Goal: Task Accomplishment & Management: Manage account settings

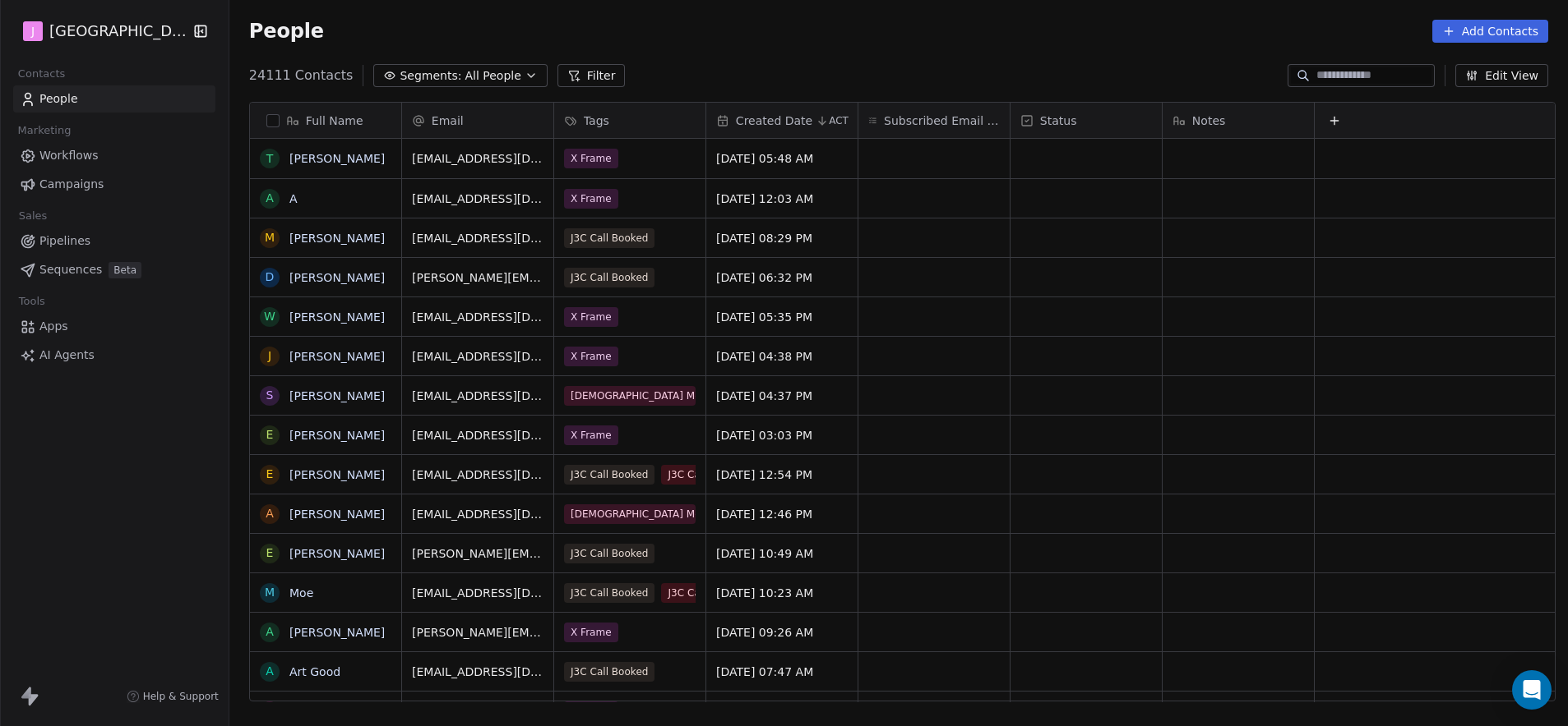
scroll to position [627, 1334]
click at [94, 242] on link "Pipelines" at bounding box center [114, 241] width 202 height 27
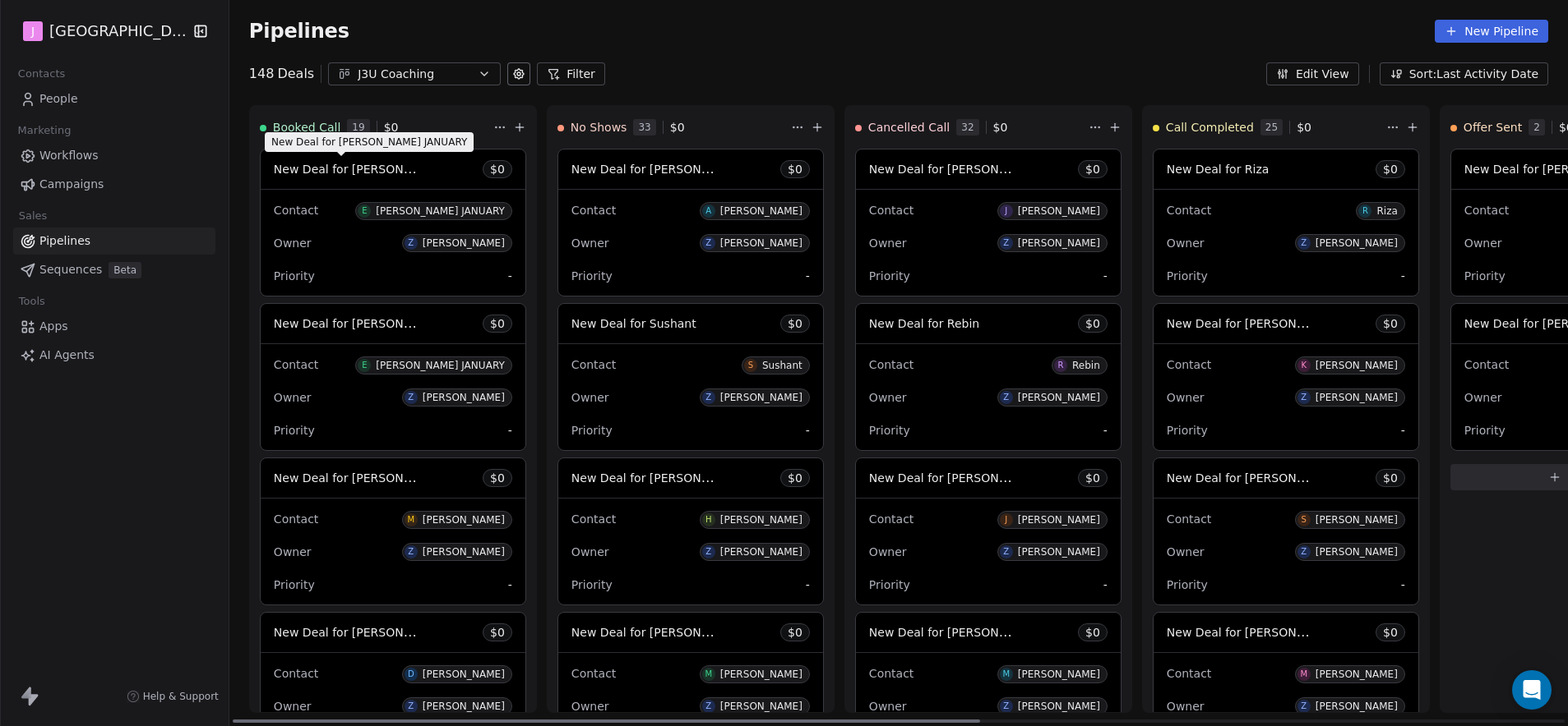
click at [349, 169] on span "New Deal for [PERSON_NAME] JANUARY" at bounding box center [387, 169] width 227 height 16
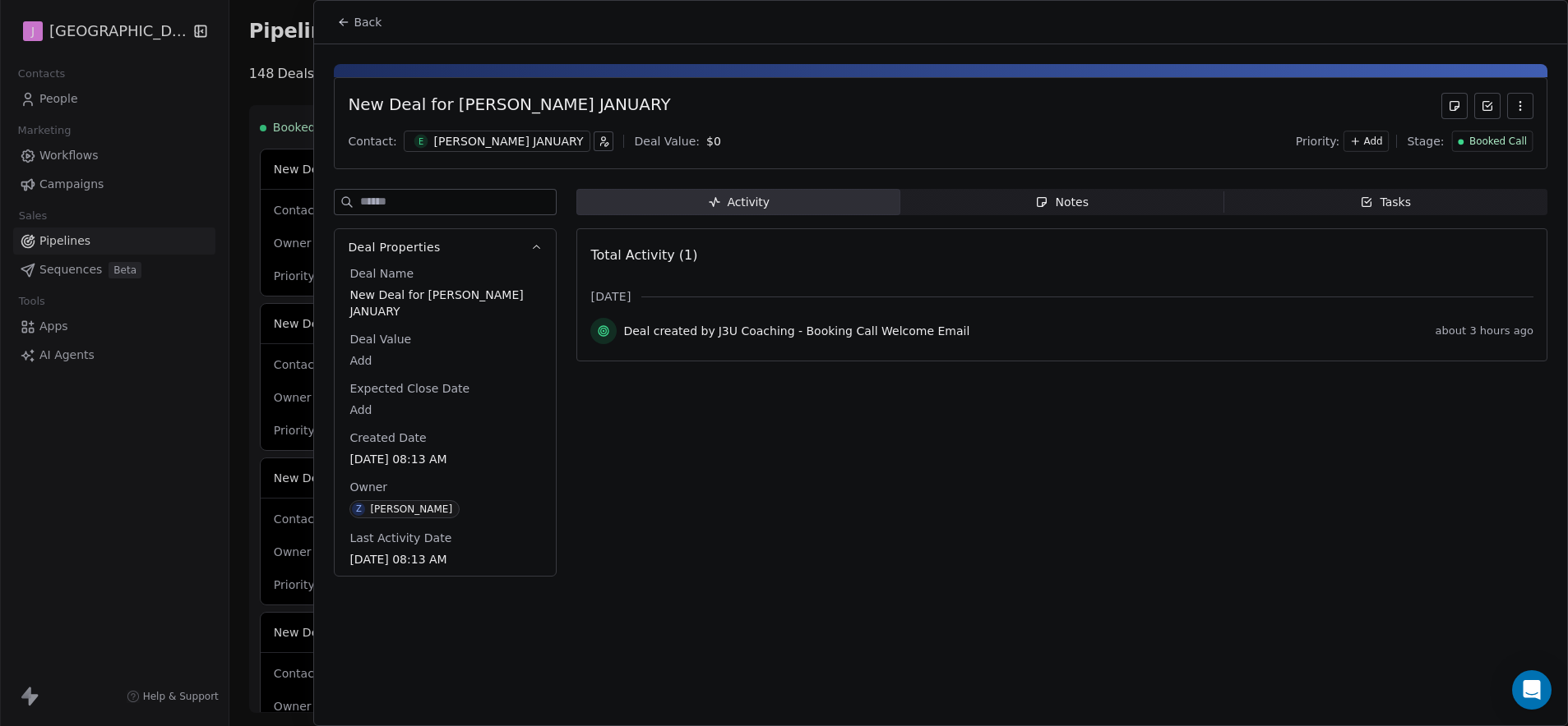
click at [349, 21] on icon at bounding box center [343, 22] width 13 height 13
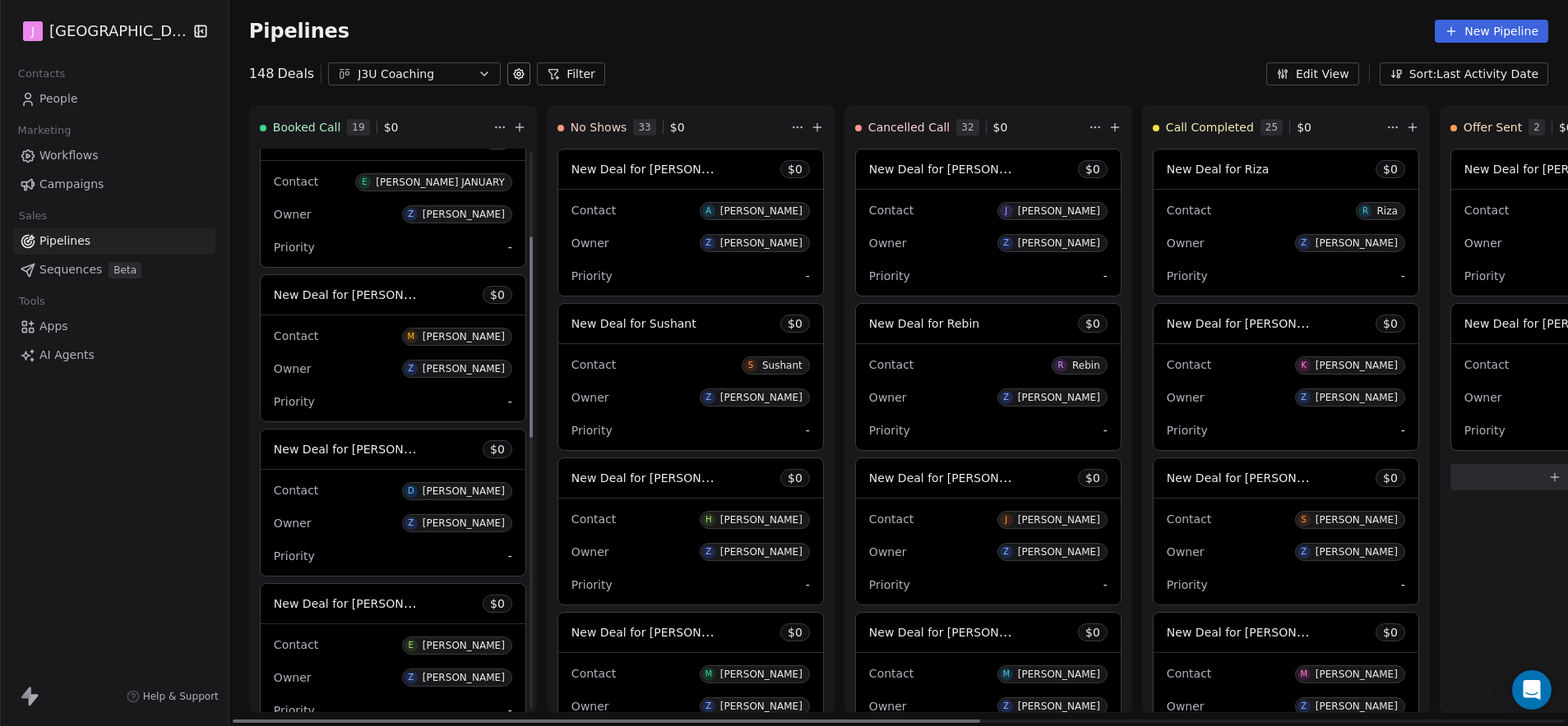
scroll to position [237, 0]
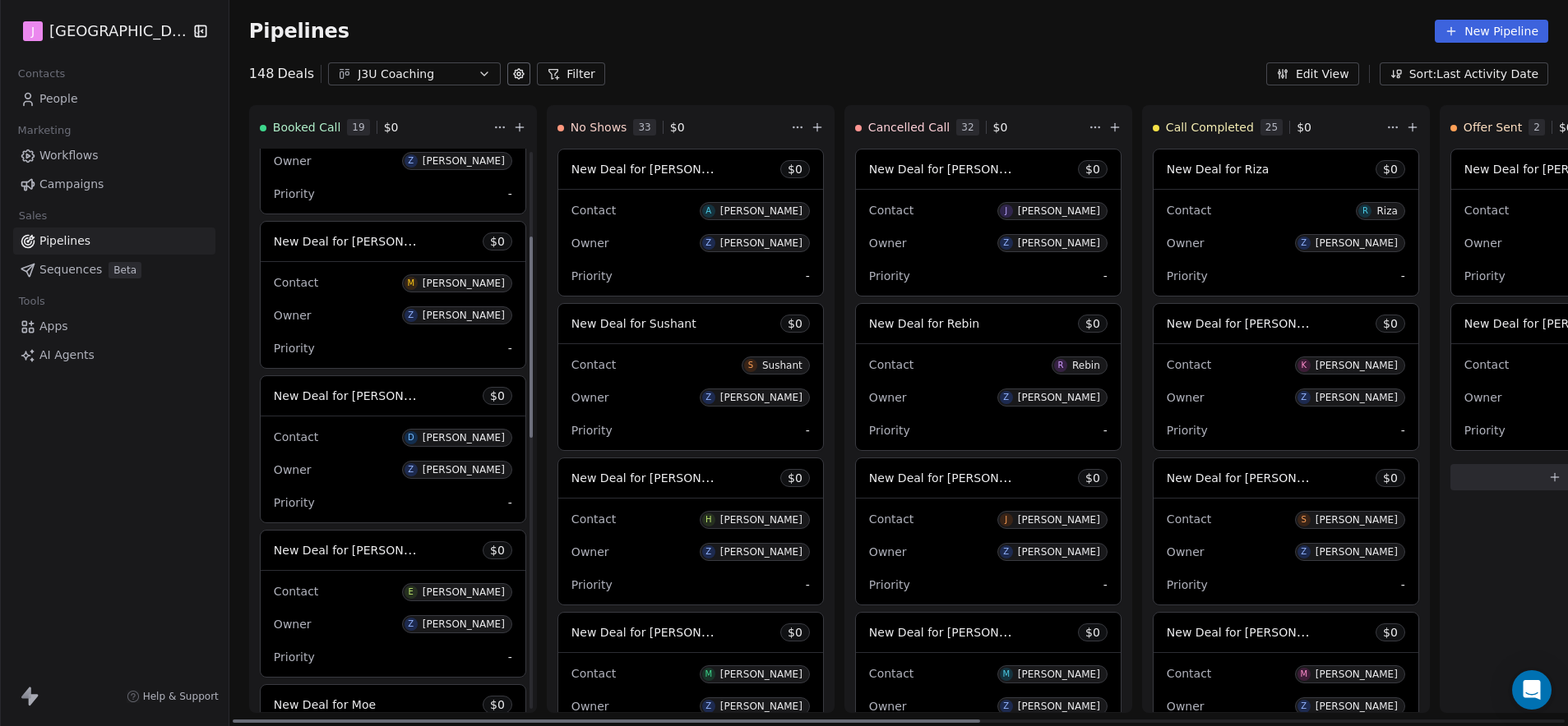
click at [362, 248] on span "New Deal for [PERSON_NAME]" at bounding box center [347, 242] width 148 height 20
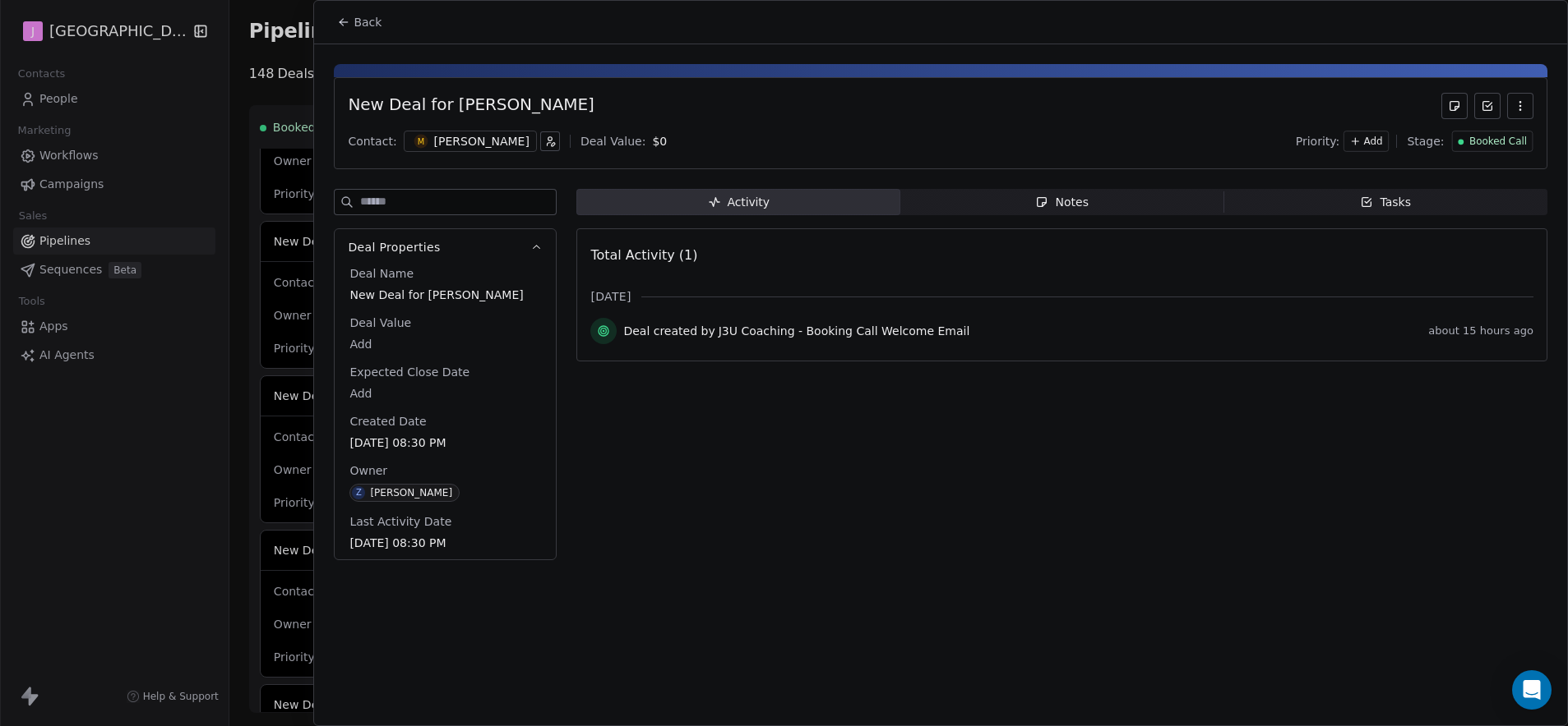
click at [1489, 143] on span "Booked Call" at bounding box center [1497, 142] width 58 height 14
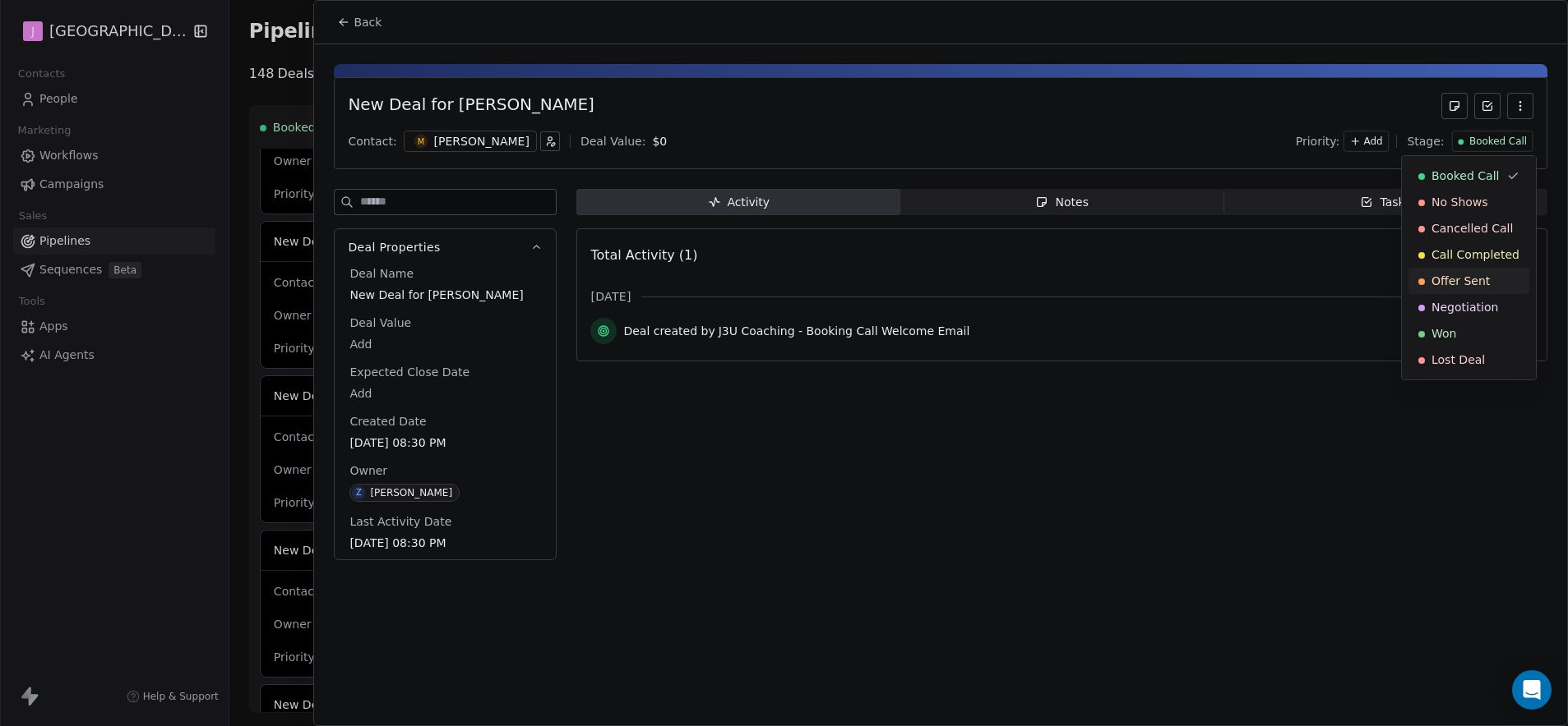
click at [1449, 282] on span "Offer Sent" at bounding box center [1460, 280] width 59 height 17
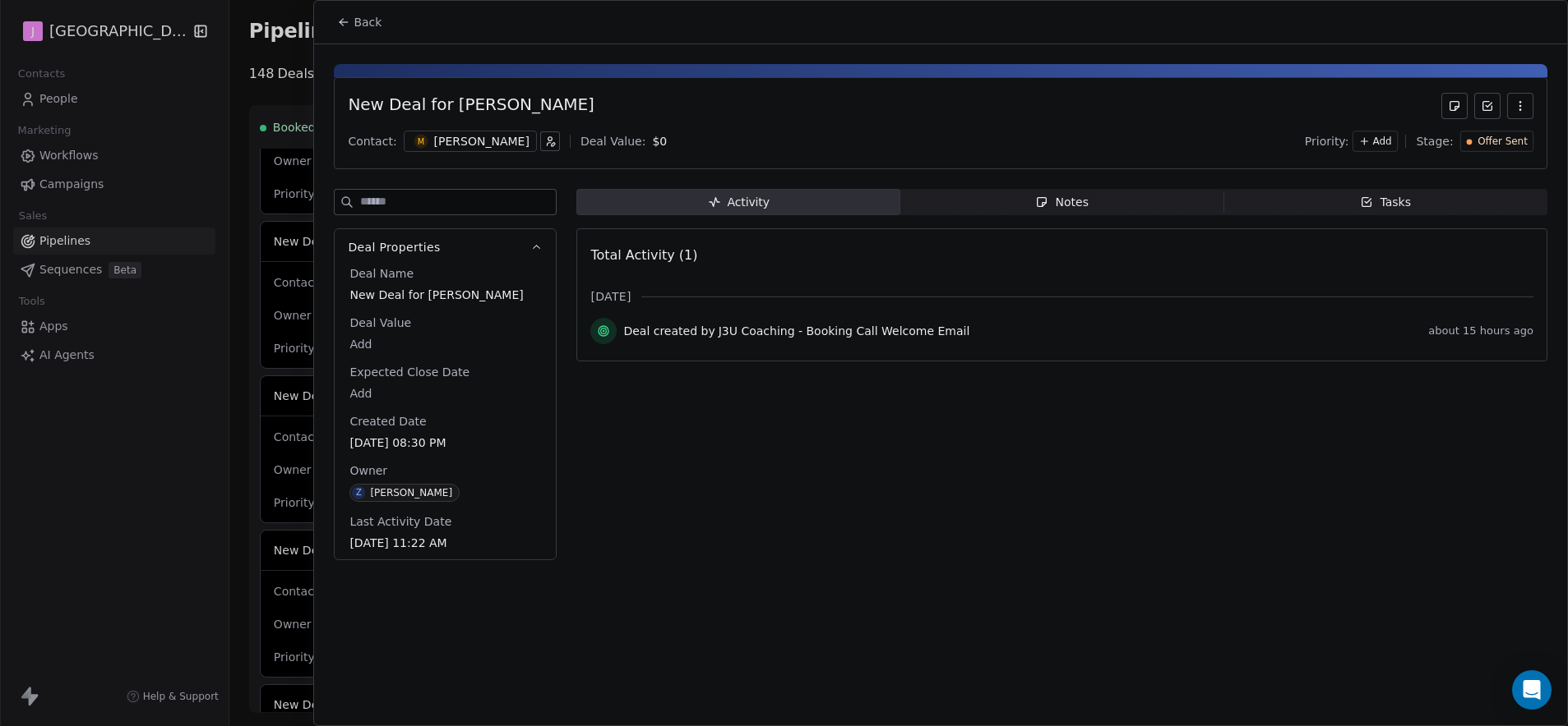
click at [359, 25] on span "Back" at bounding box center [368, 22] width 28 height 17
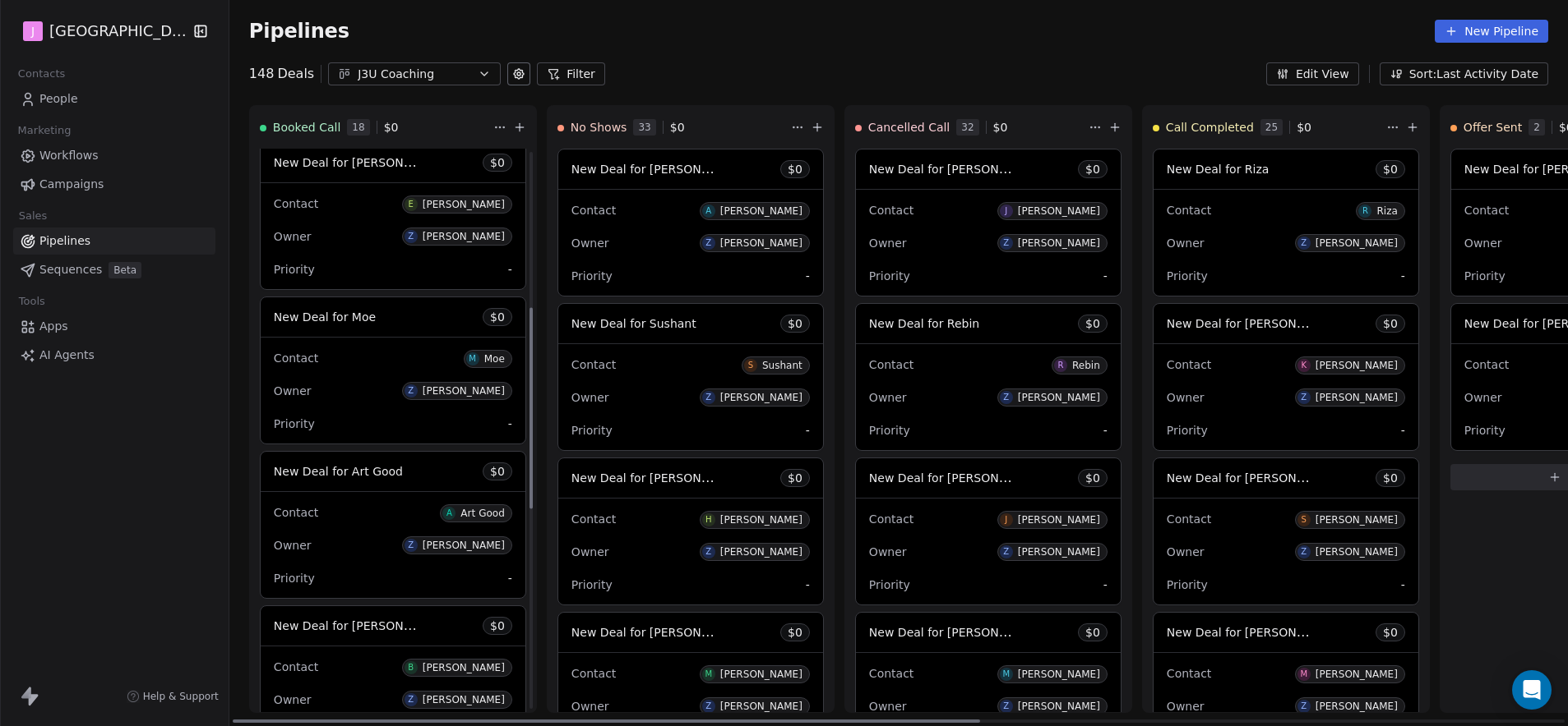
scroll to position [478, 0]
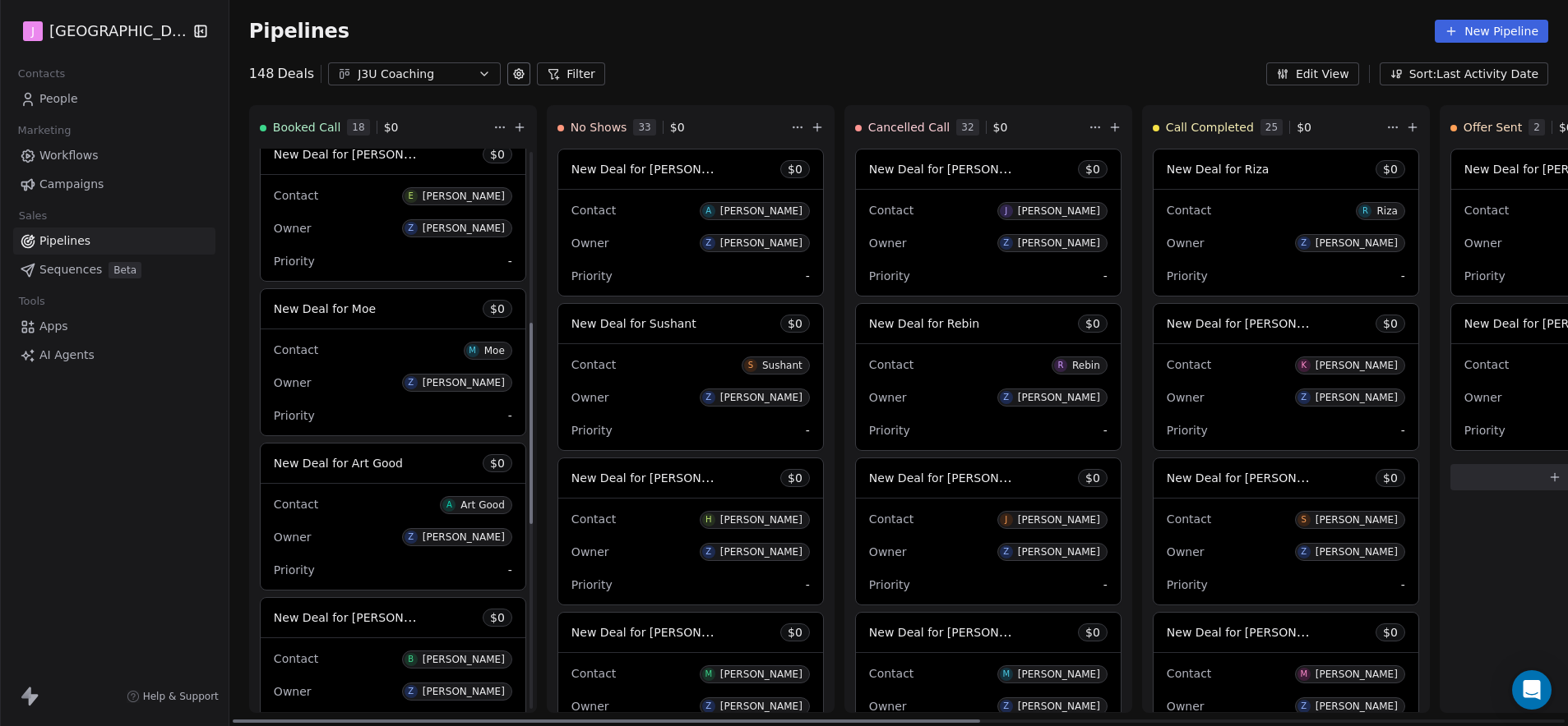
click at [352, 315] on span "New Deal for Moe" at bounding box center [324, 309] width 102 height 13
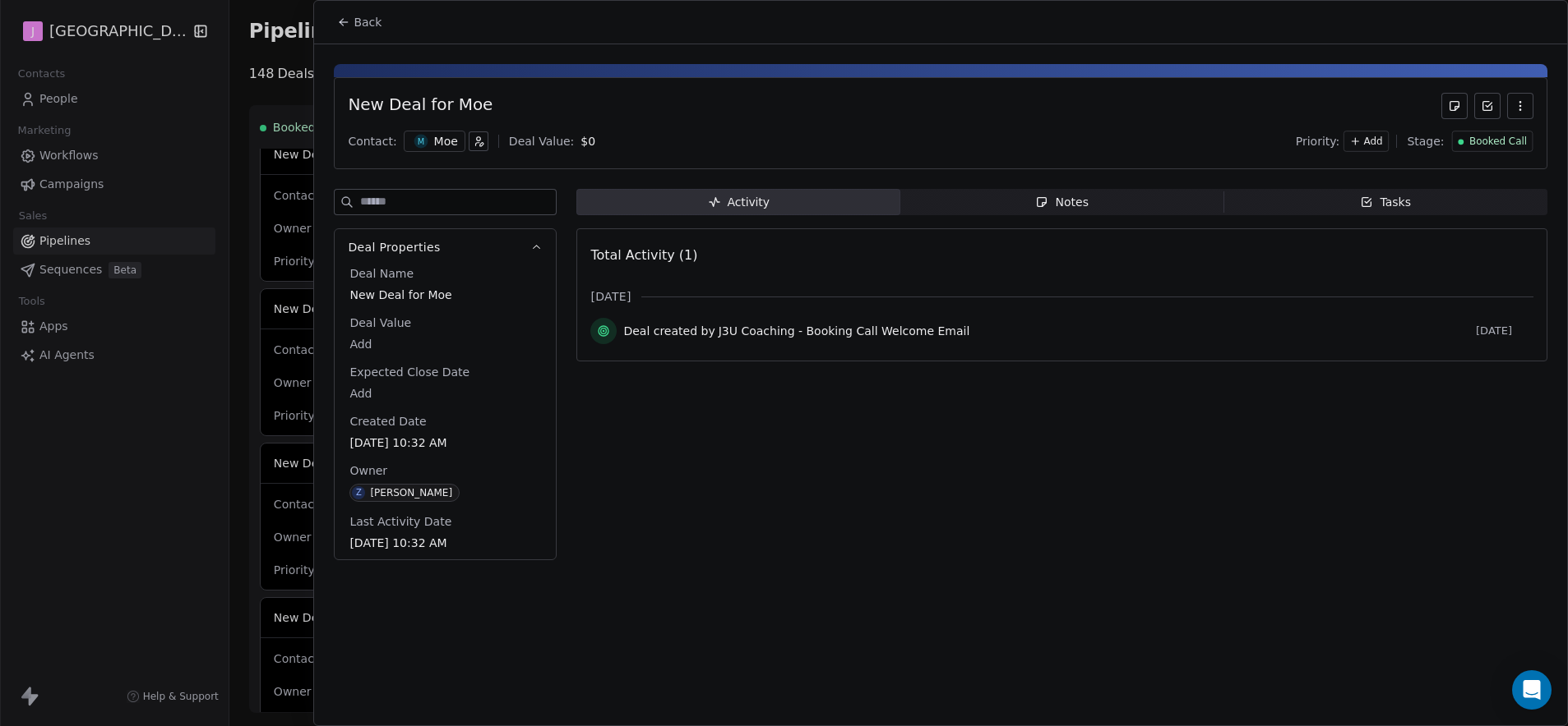
click at [1511, 144] on span "Booked Call" at bounding box center [1497, 142] width 58 height 14
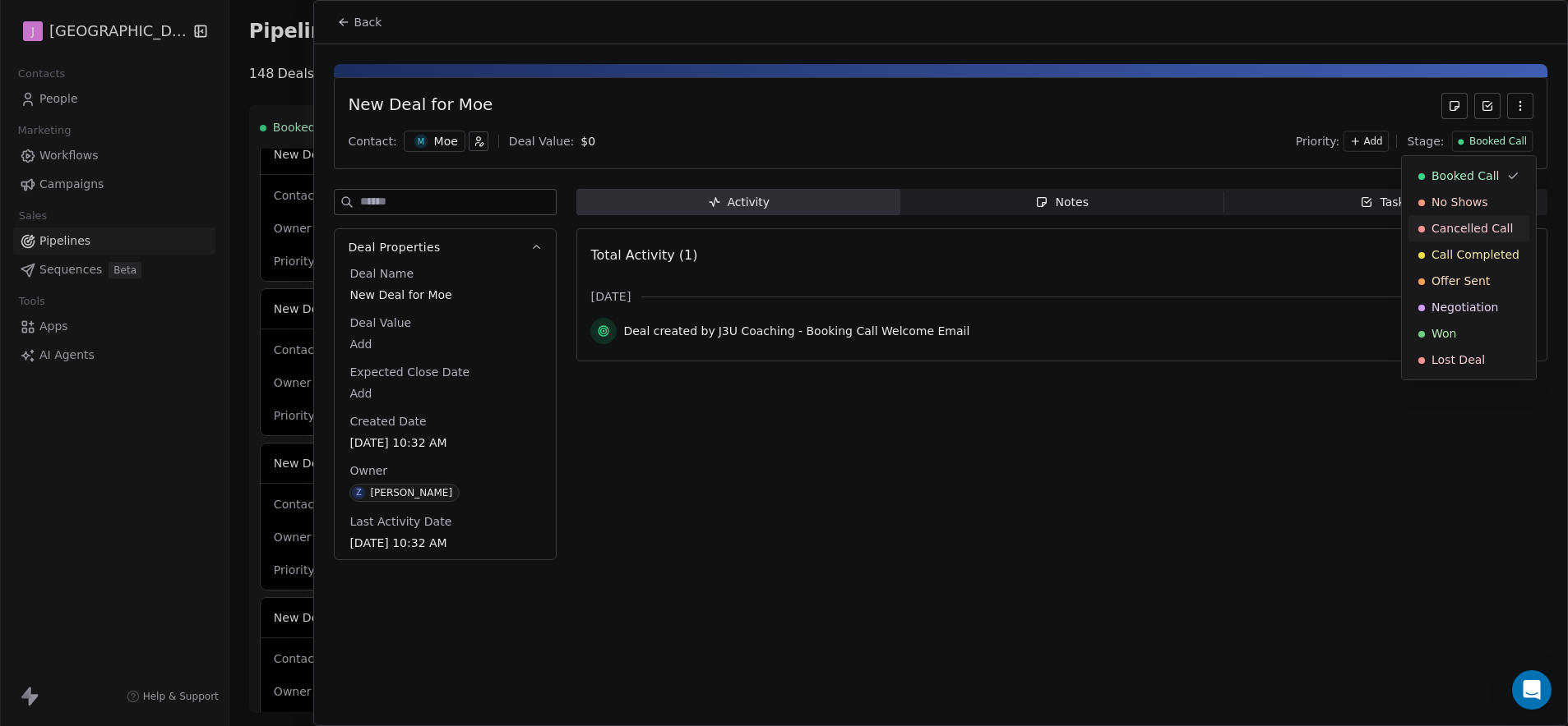
click at [1474, 234] on span "Cancelled Call" at bounding box center [1471, 228] width 81 height 17
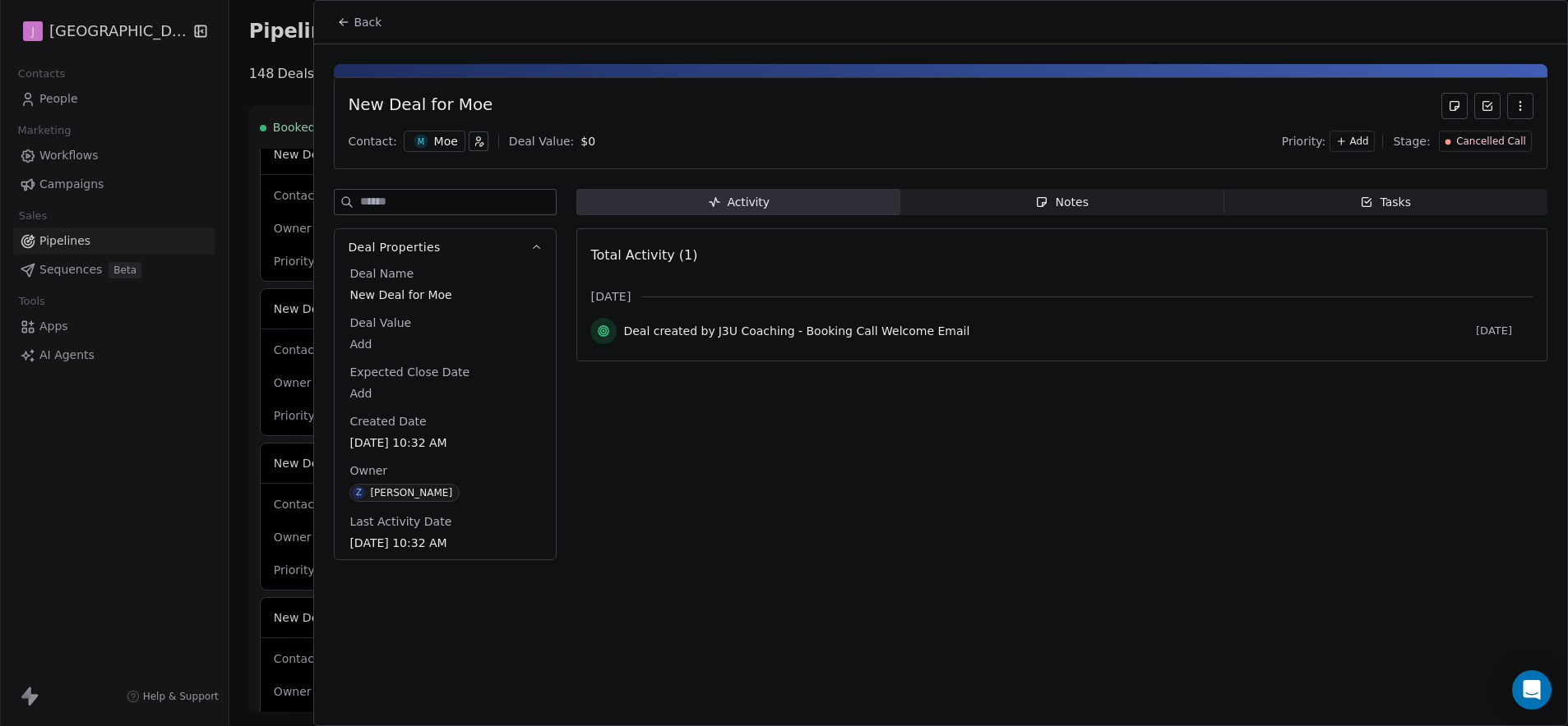
click at [365, 18] on span "Back" at bounding box center [368, 22] width 28 height 17
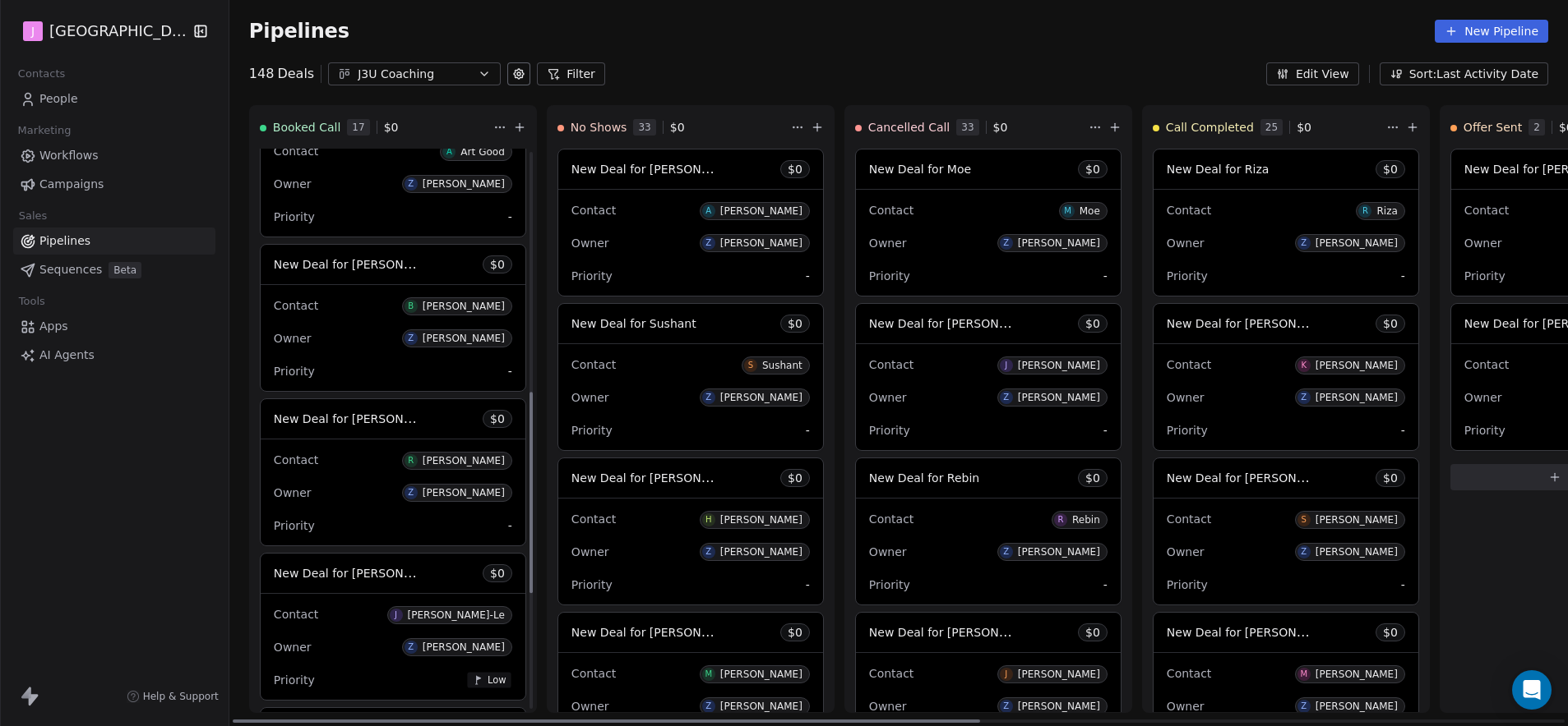
scroll to position [685, 0]
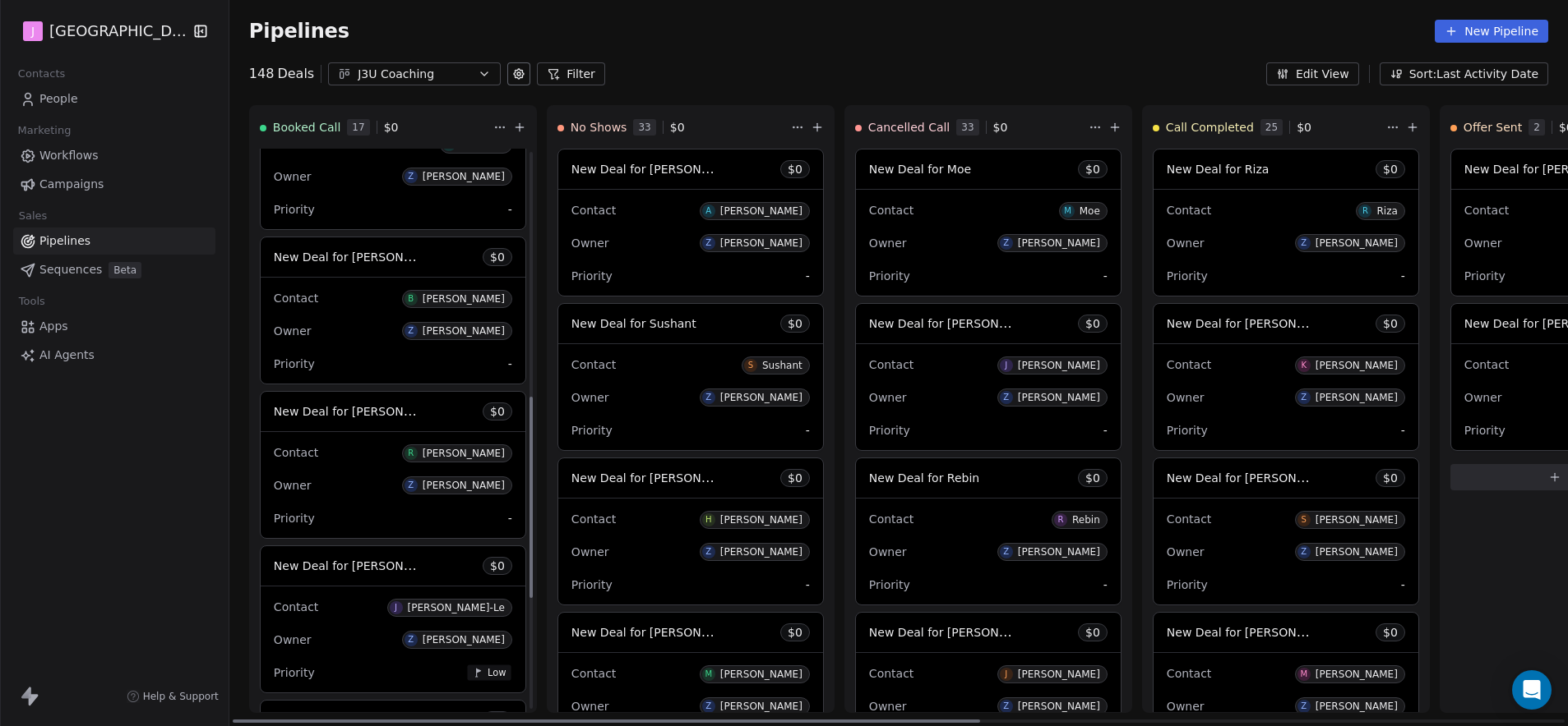
click at [374, 258] on span "New Deal for [PERSON_NAME]" at bounding box center [360, 257] width 173 height 16
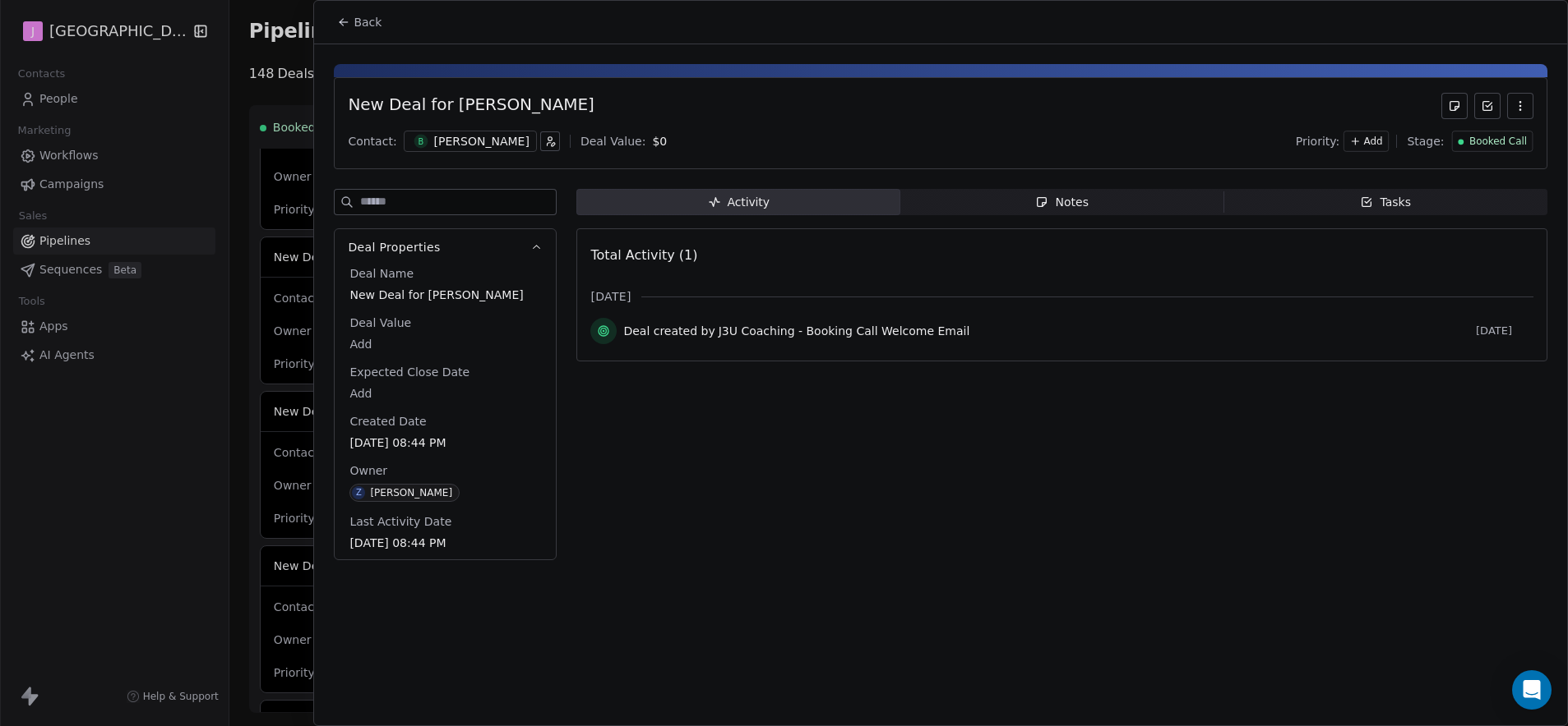
click at [1492, 150] on div "Booked Call" at bounding box center [1491, 141] width 81 height 22
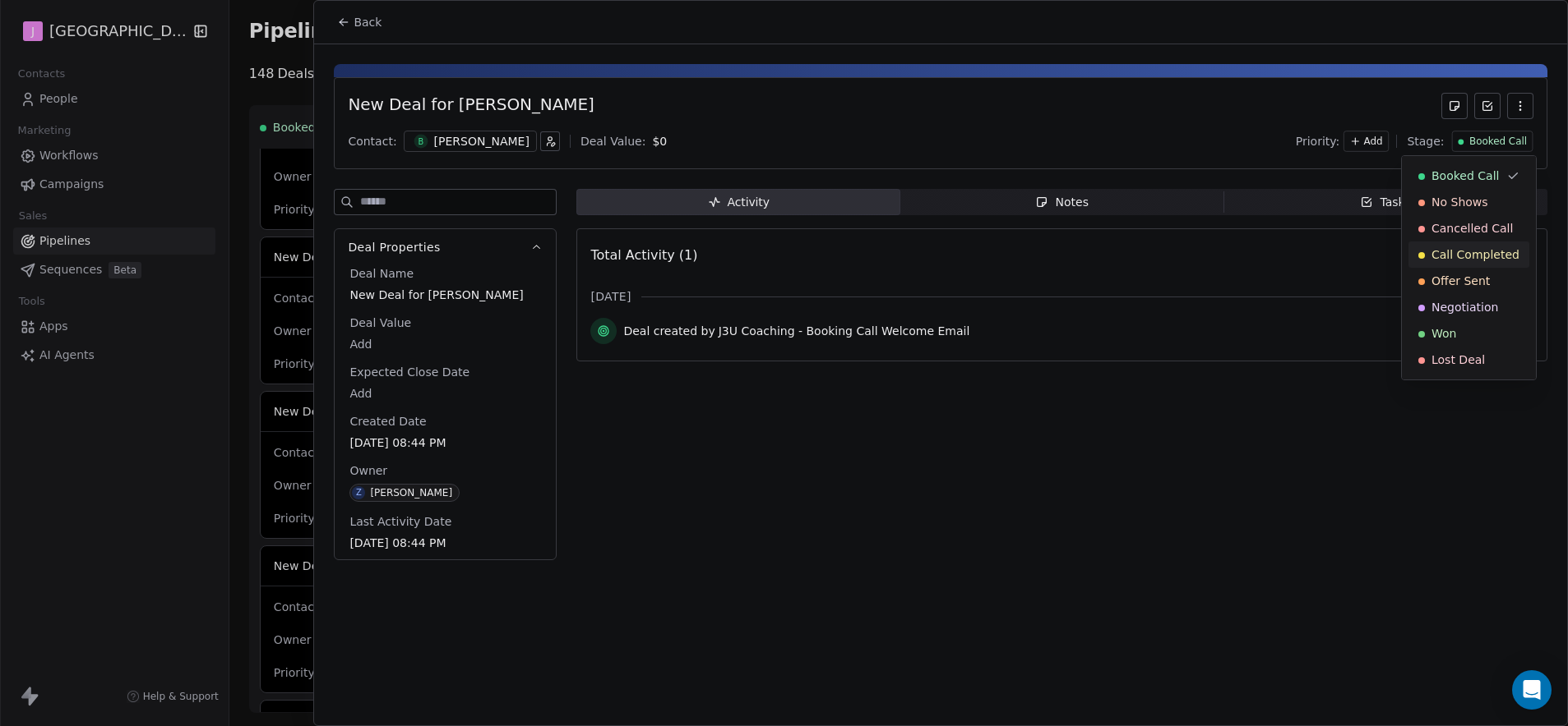
click at [1480, 250] on span "Call Completed" at bounding box center [1475, 255] width 88 height 17
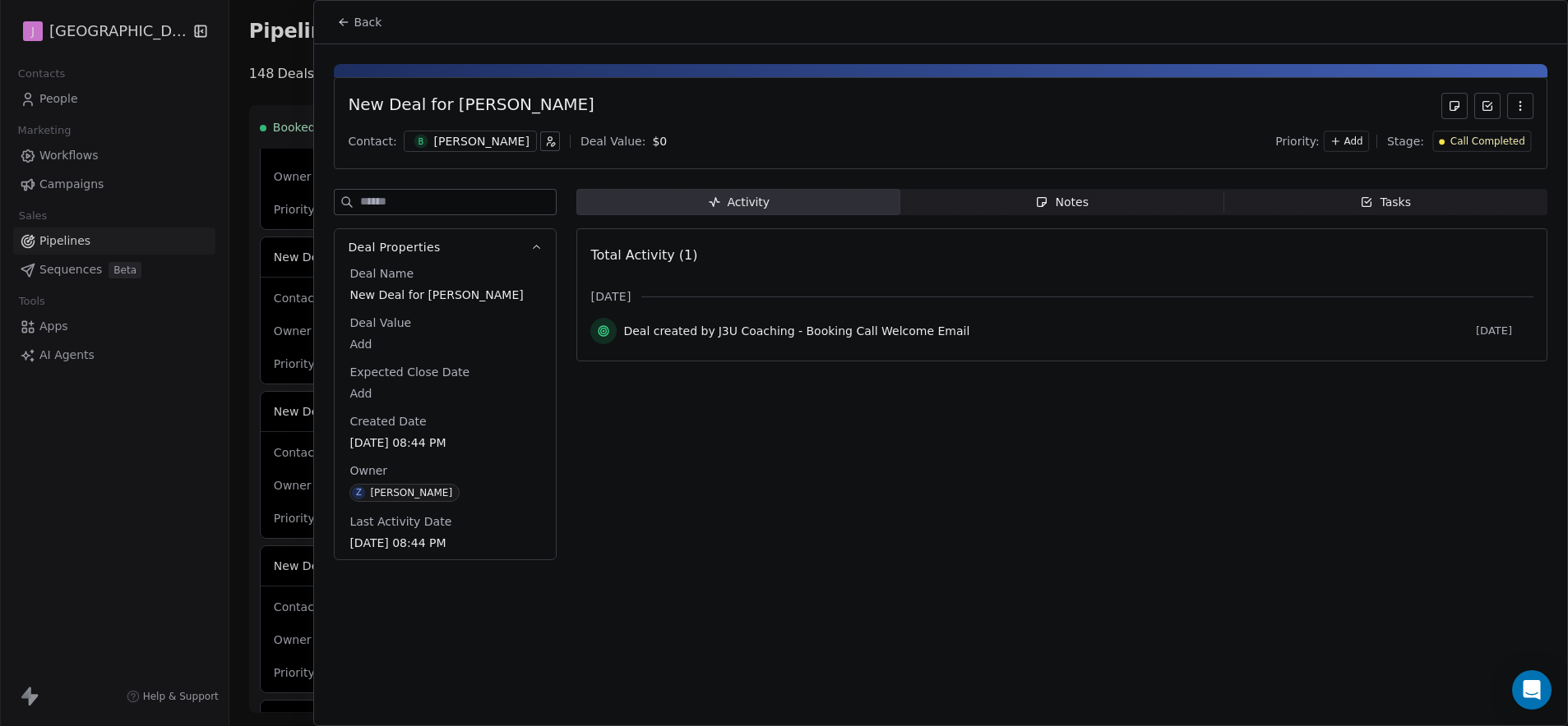
click at [352, 16] on button "Back" at bounding box center [359, 23] width 64 height 29
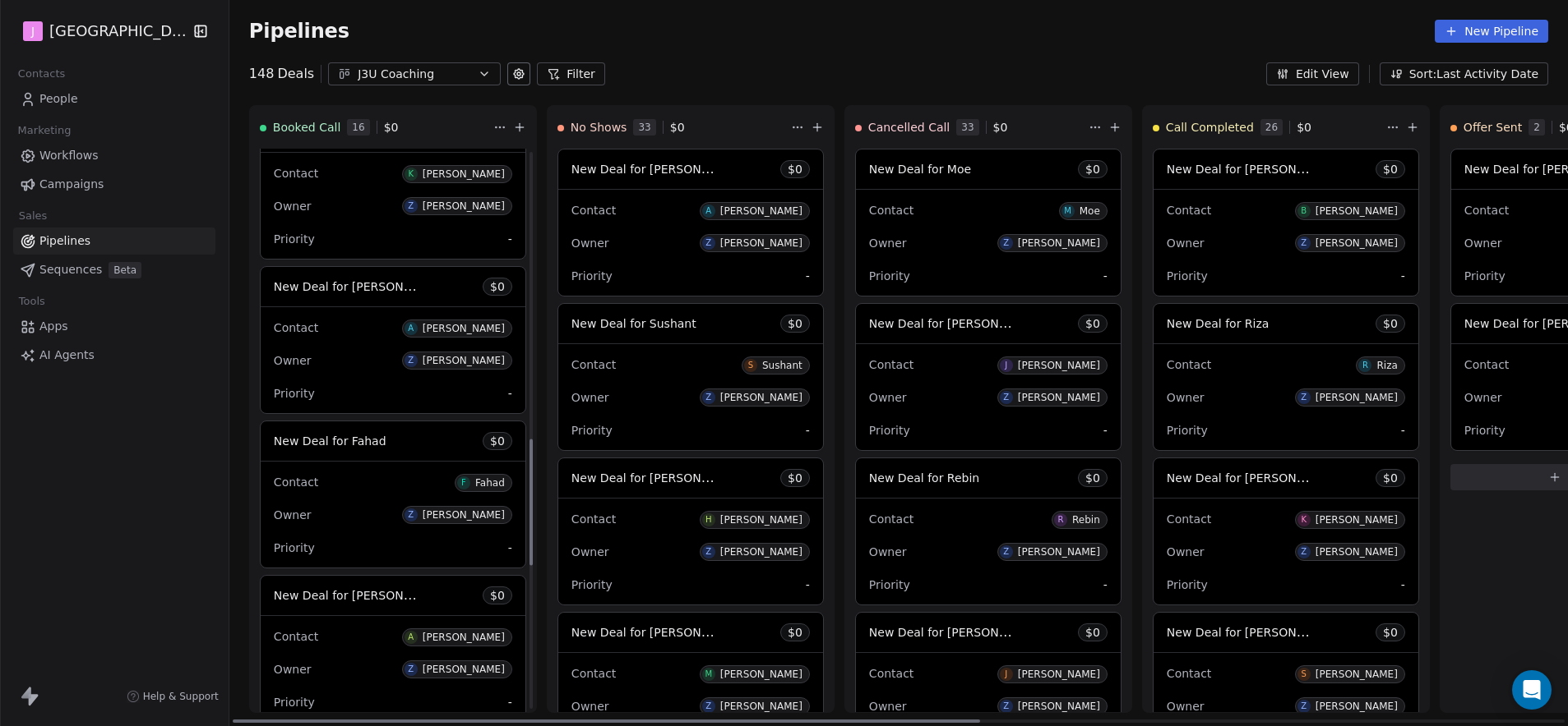
scroll to position [1251, 0]
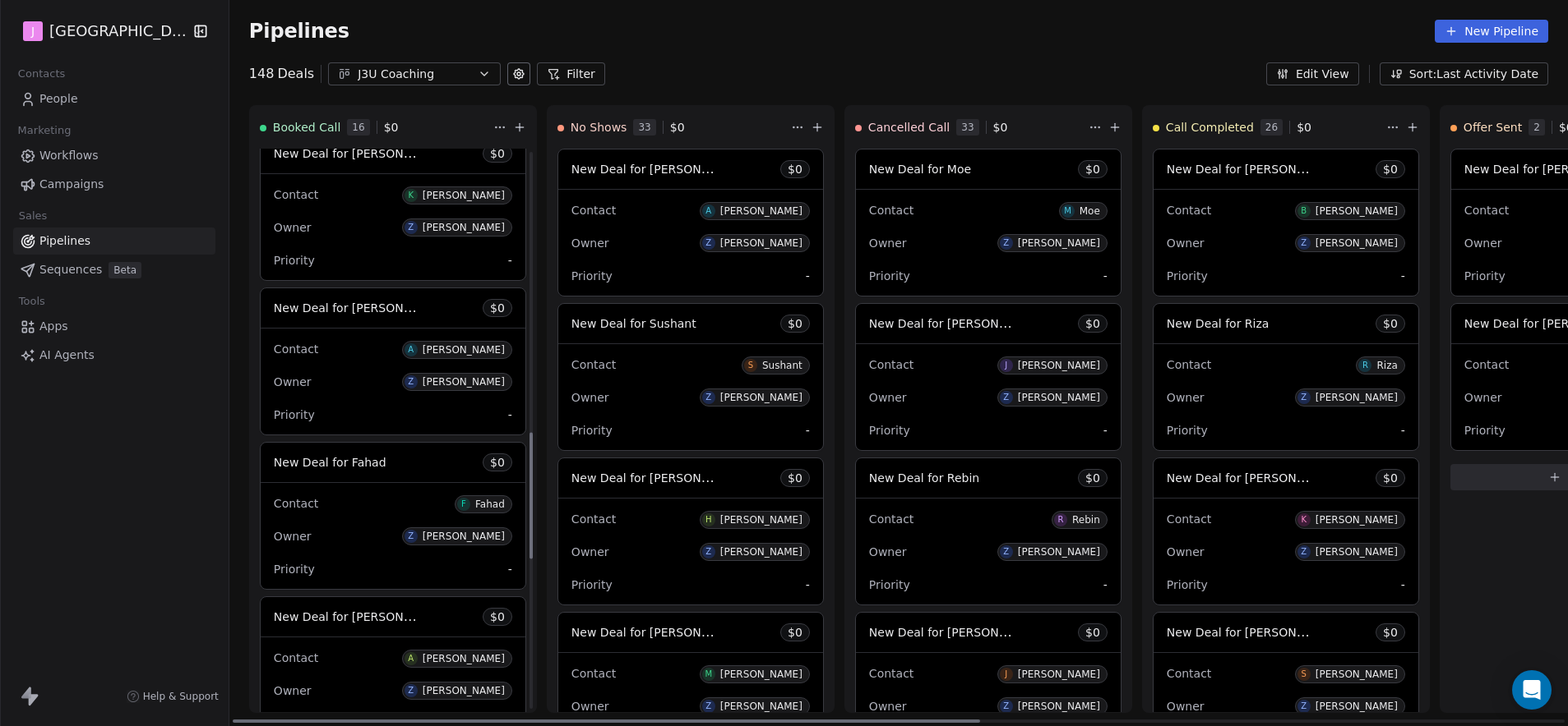
click at [365, 152] on span "New Deal for [PERSON_NAME]" at bounding box center [360, 153] width 173 height 16
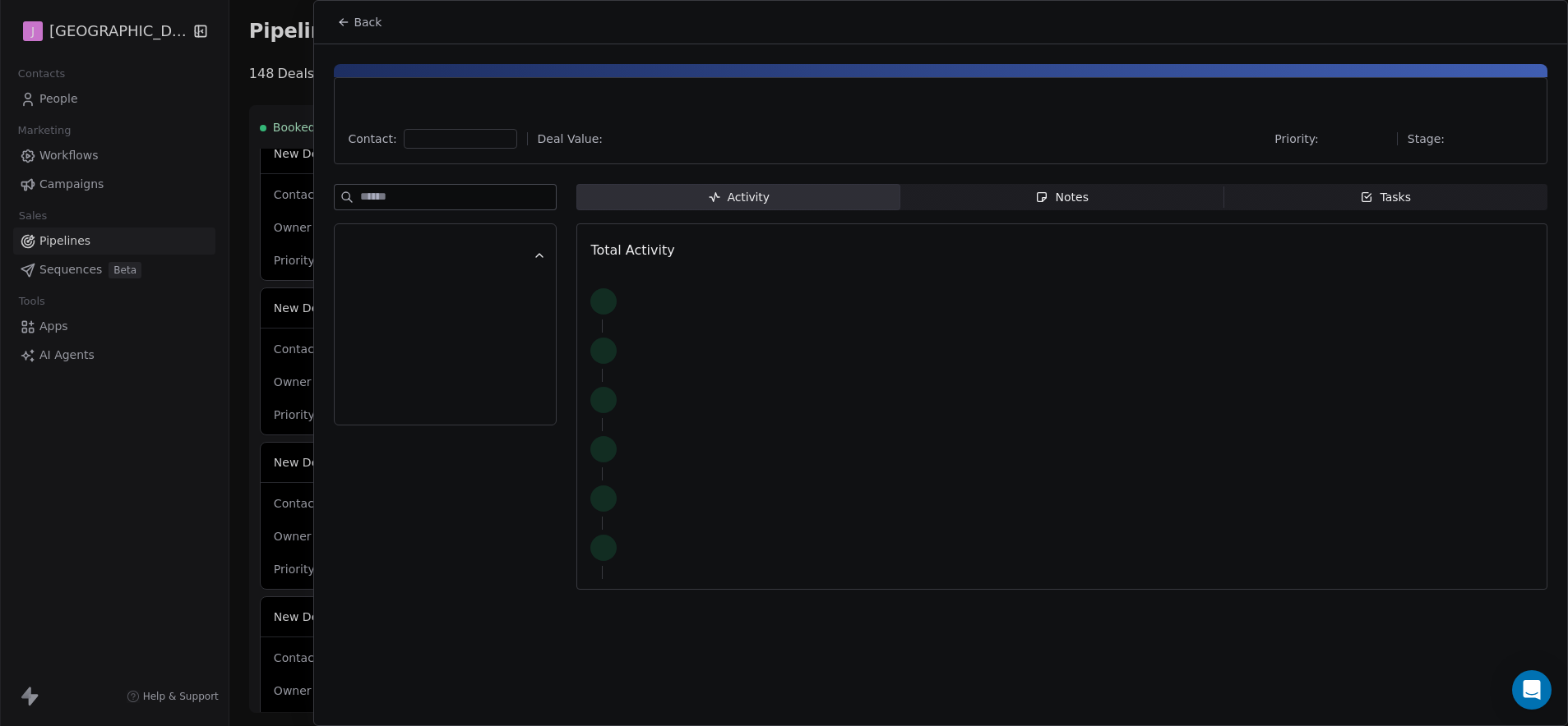
click at [1492, 143] on div "Priority: Stage:" at bounding box center [1403, 139] width 259 height 20
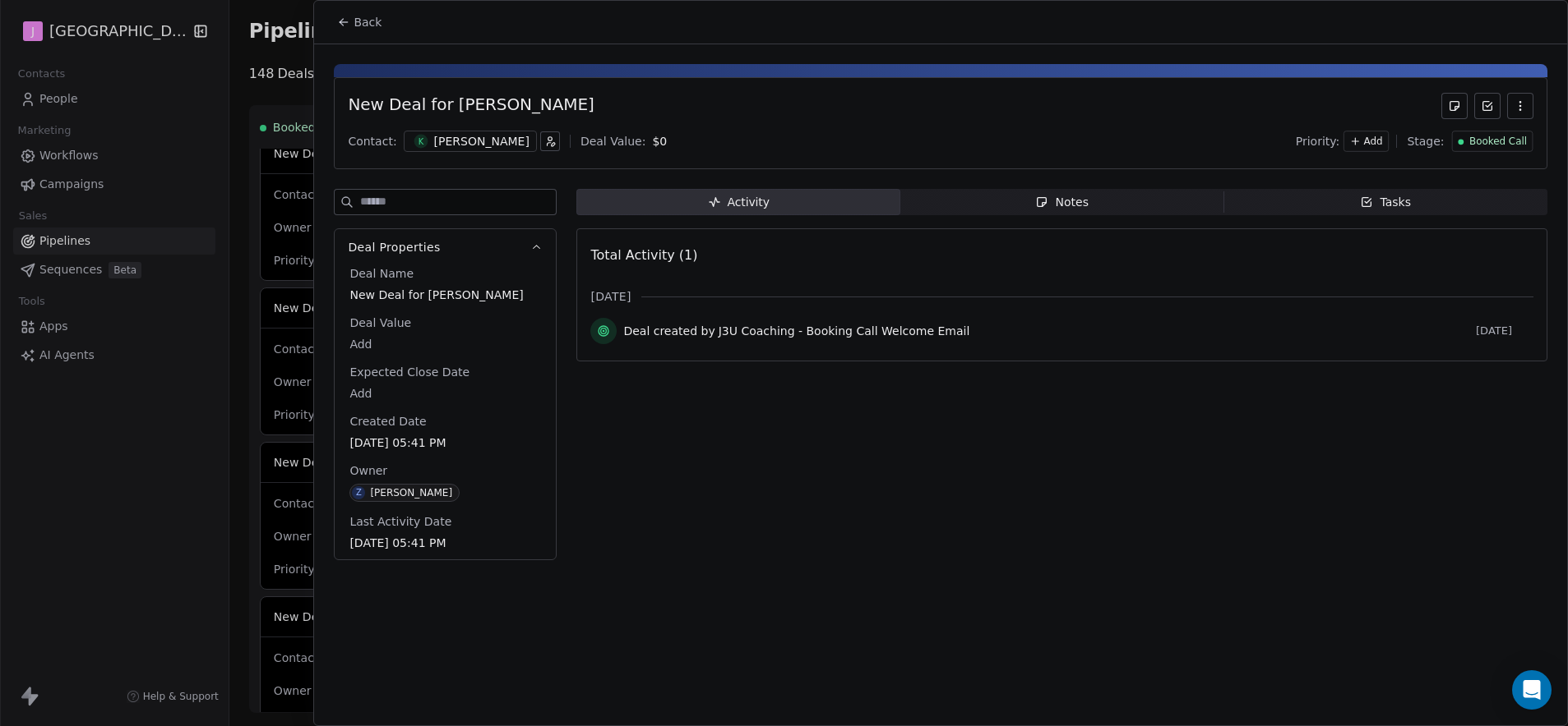
click at [1492, 142] on span "Booked Call" at bounding box center [1497, 142] width 58 height 14
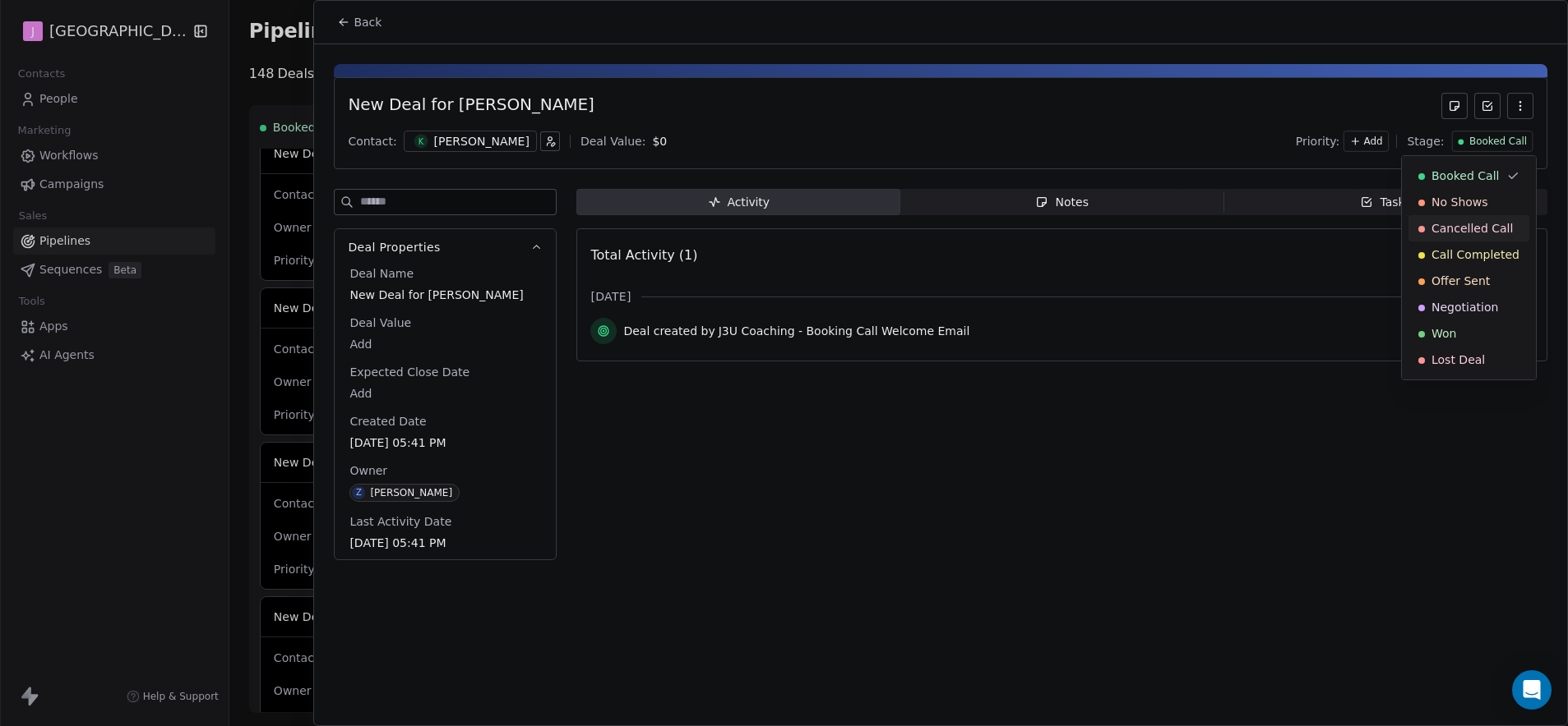
click at [1491, 218] on div "Cancelled Call" at bounding box center [1468, 228] width 121 height 26
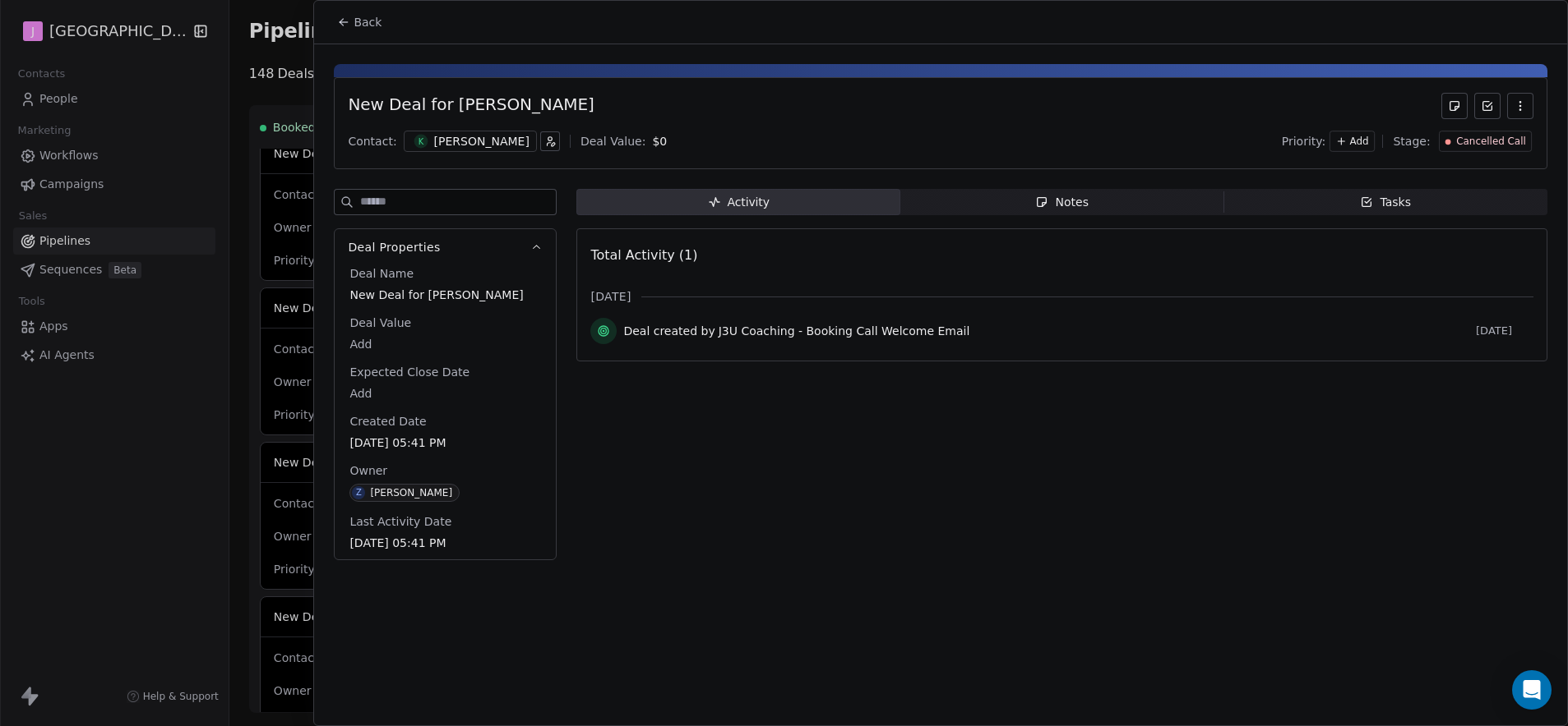
click at [392, 28] on div "Back" at bounding box center [940, 23] width 1252 height 43
click at [369, 35] on button "Back" at bounding box center [359, 23] width 64 height 29
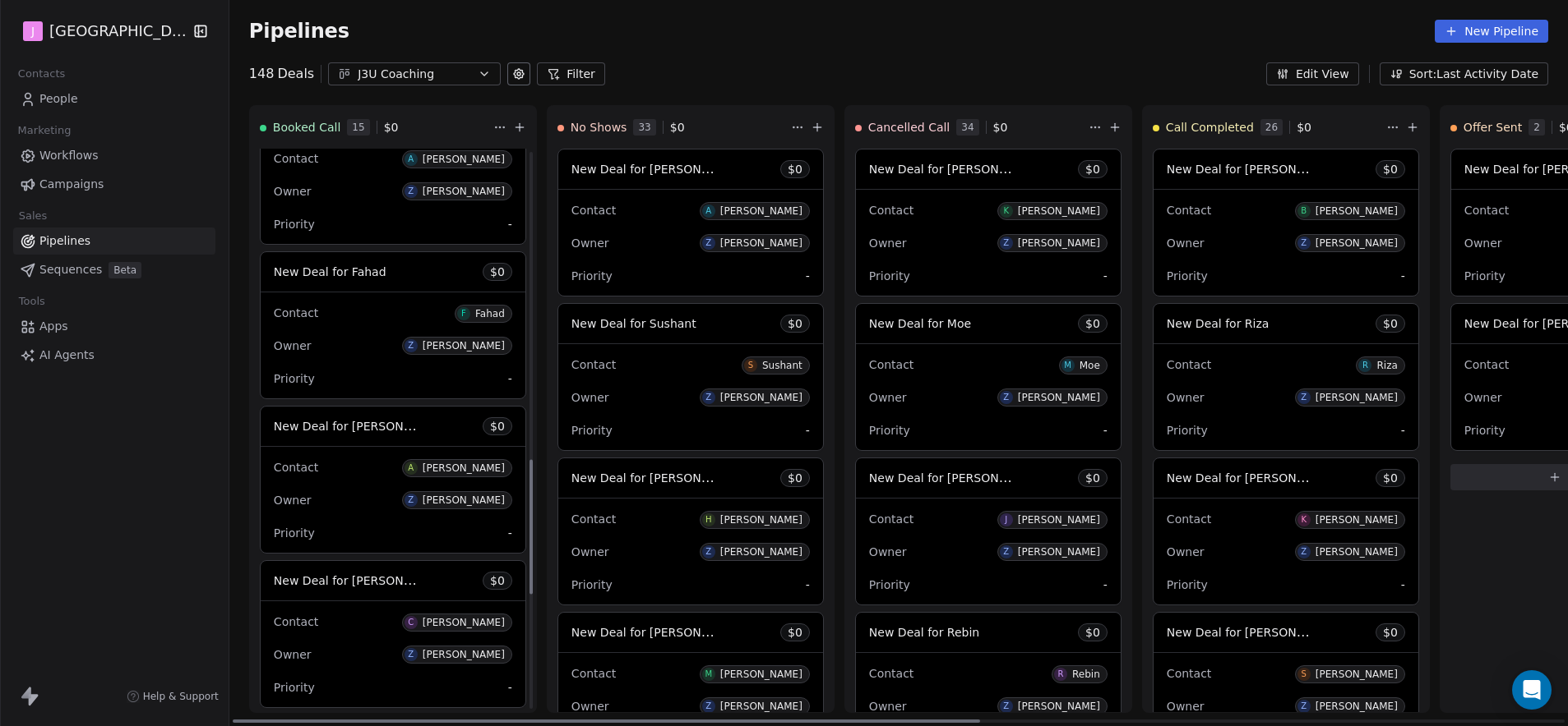
scroll to position [1342, 0]
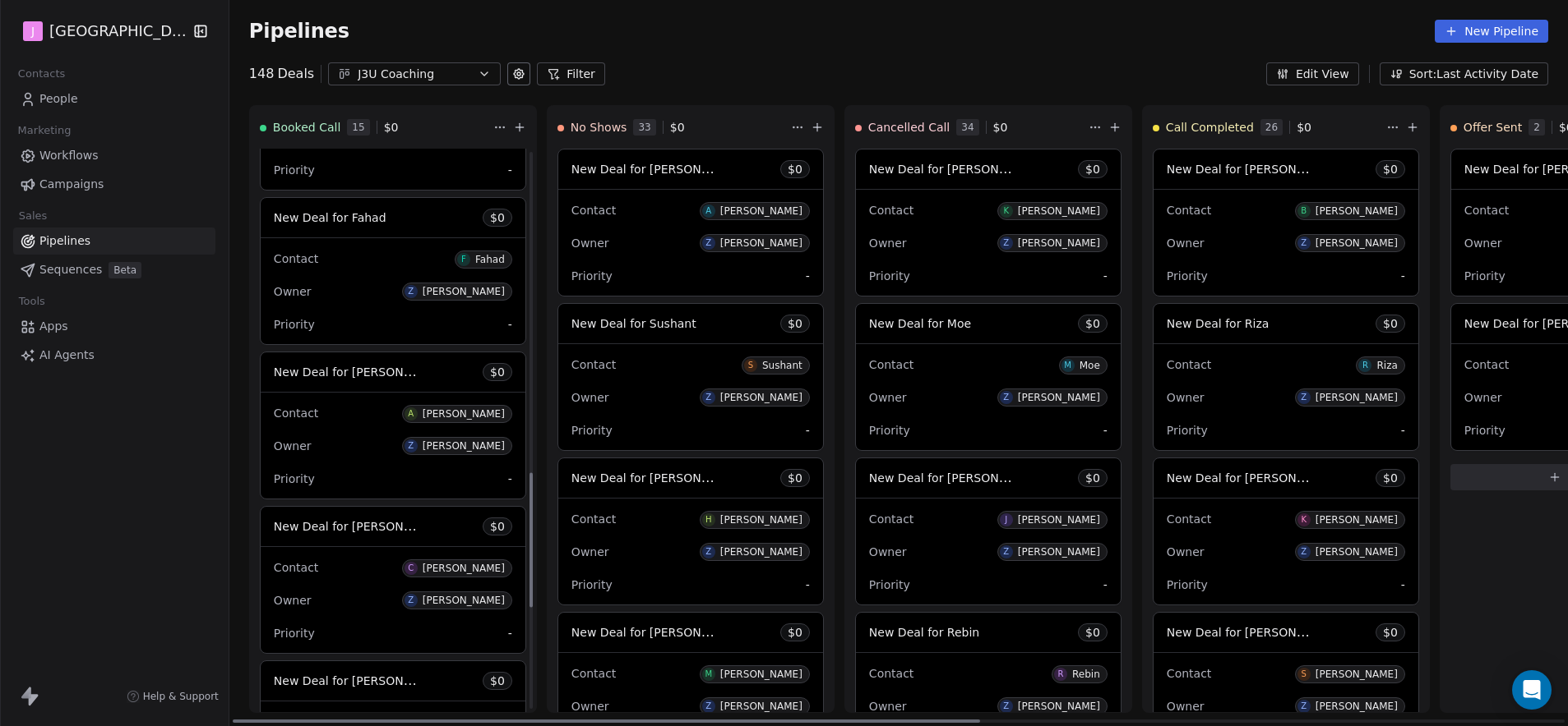
click at [347, 367] on span "New Deal for [PERSON_NAME]" at bounding box center [360, 372] width 173 height 16
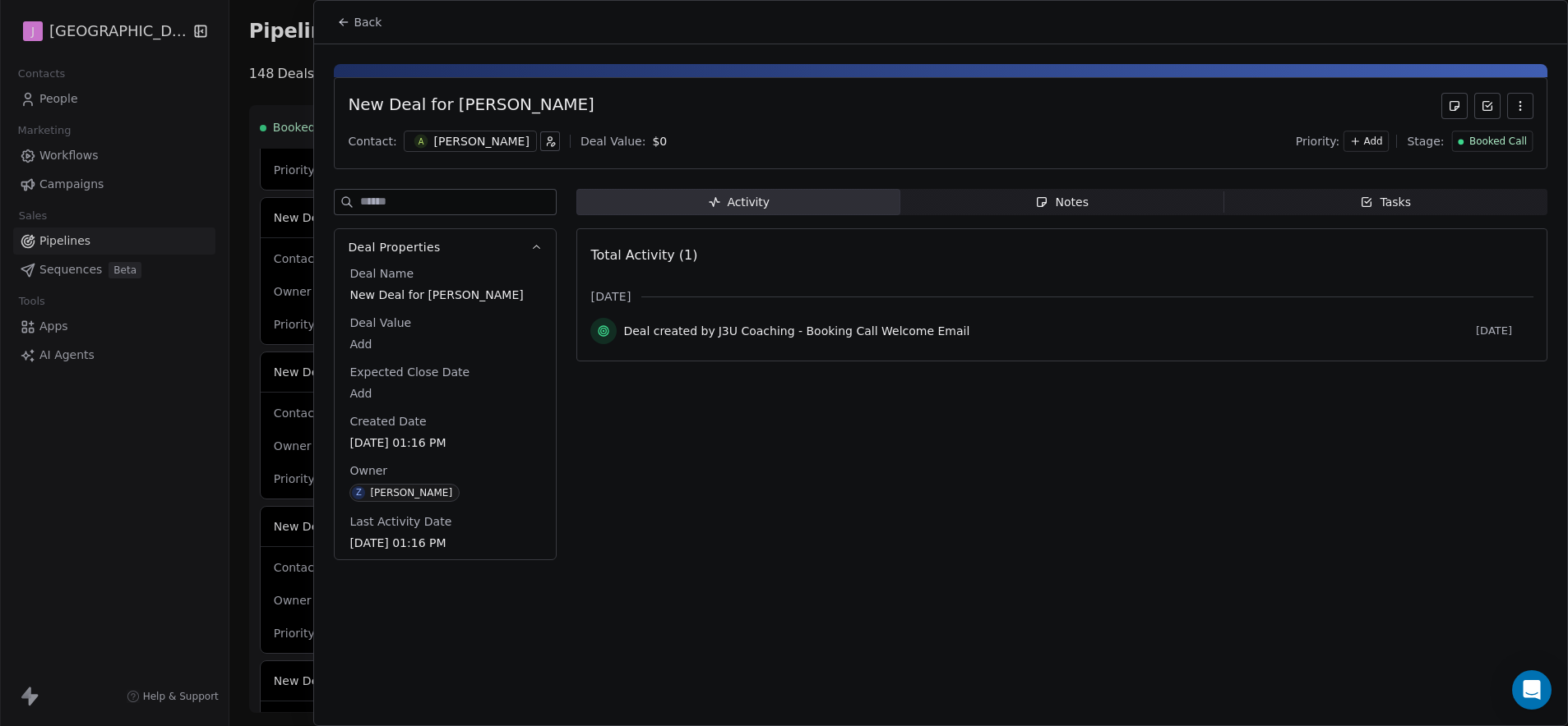
click at [1519, 140] on span "Booked Call" at bounding box center [1497, 142] width 58 height 14
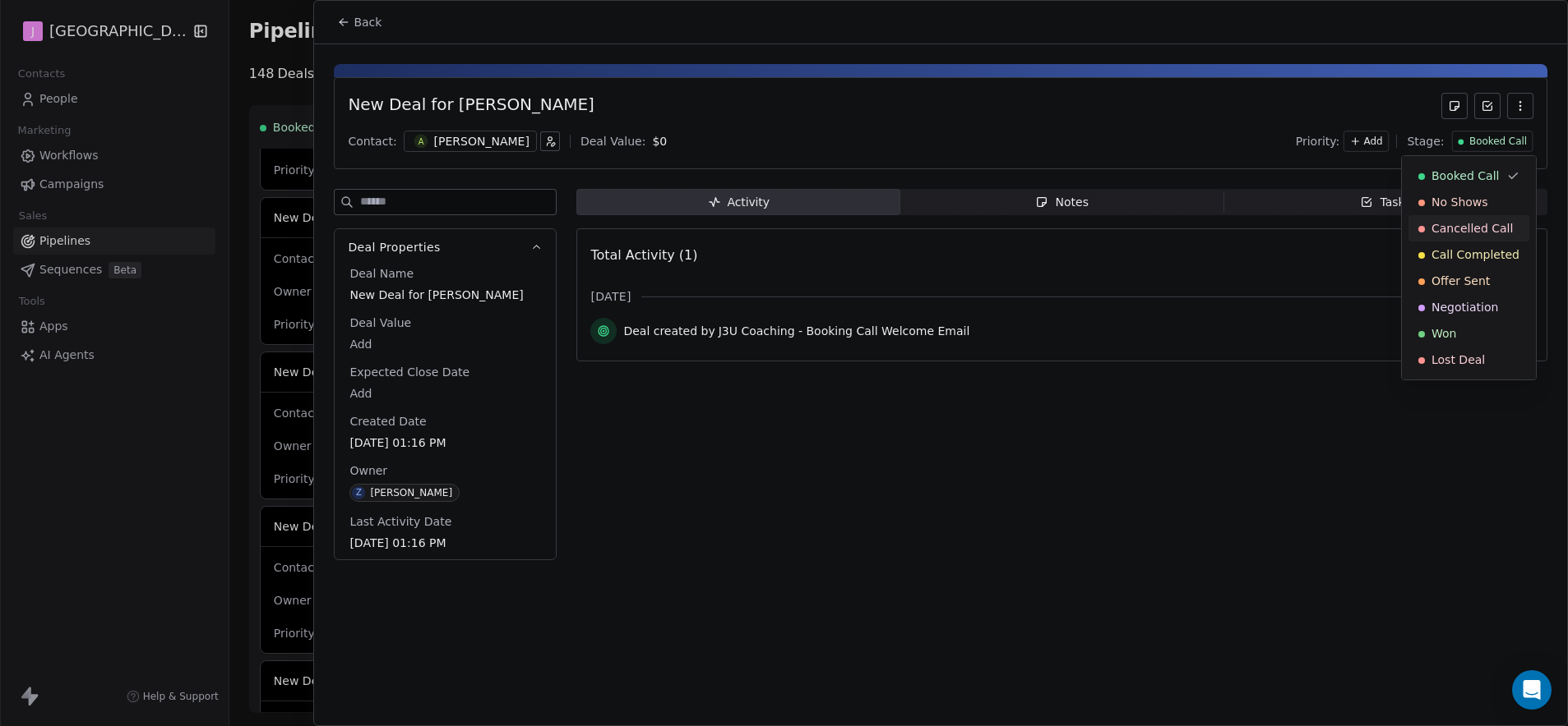
click at [1466, 237] on div "Cancelled Call" at bounding box center [1468, 228] width 121 height 26
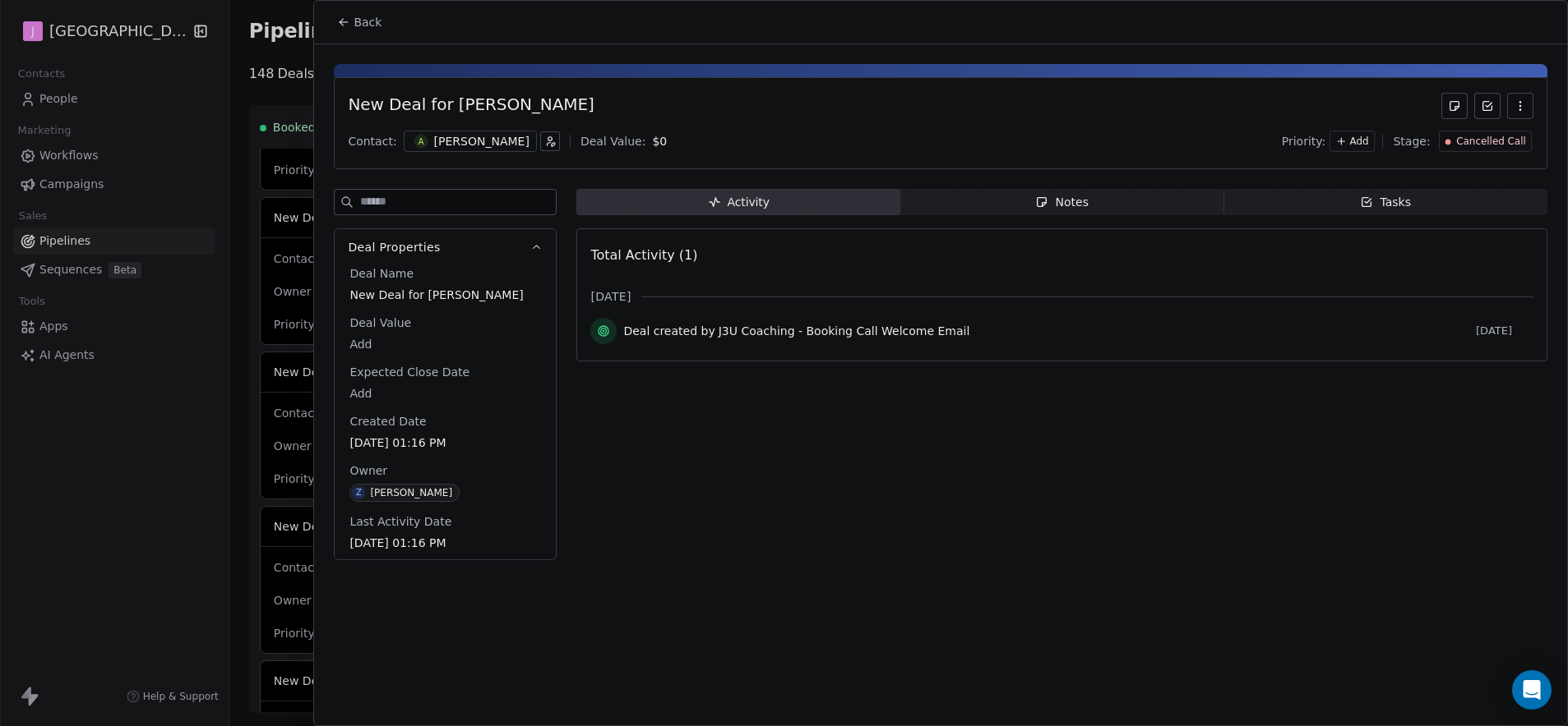
click at [368, 18] on span "Back" at bounding box center [368, 22] width 28 height 17
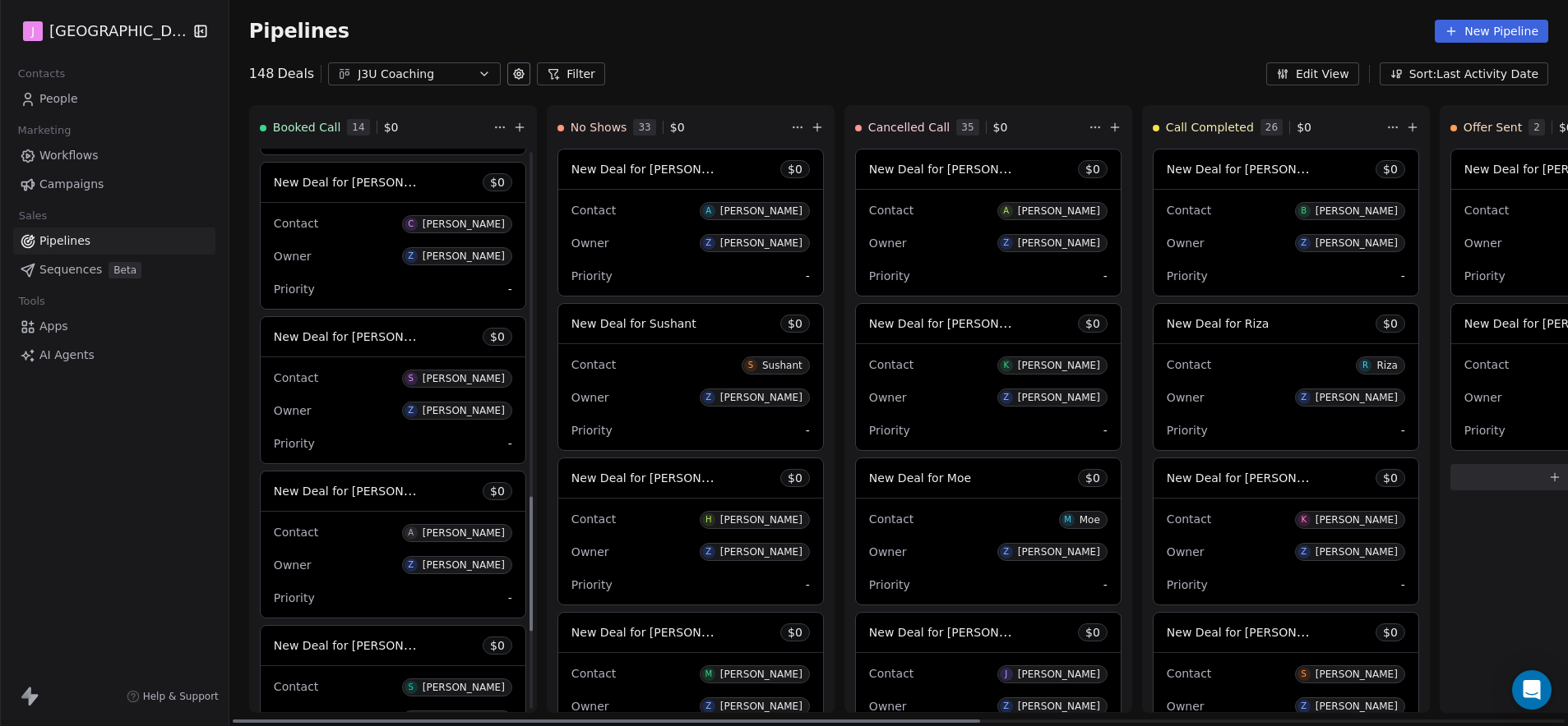
scroll to position [1442, 0]
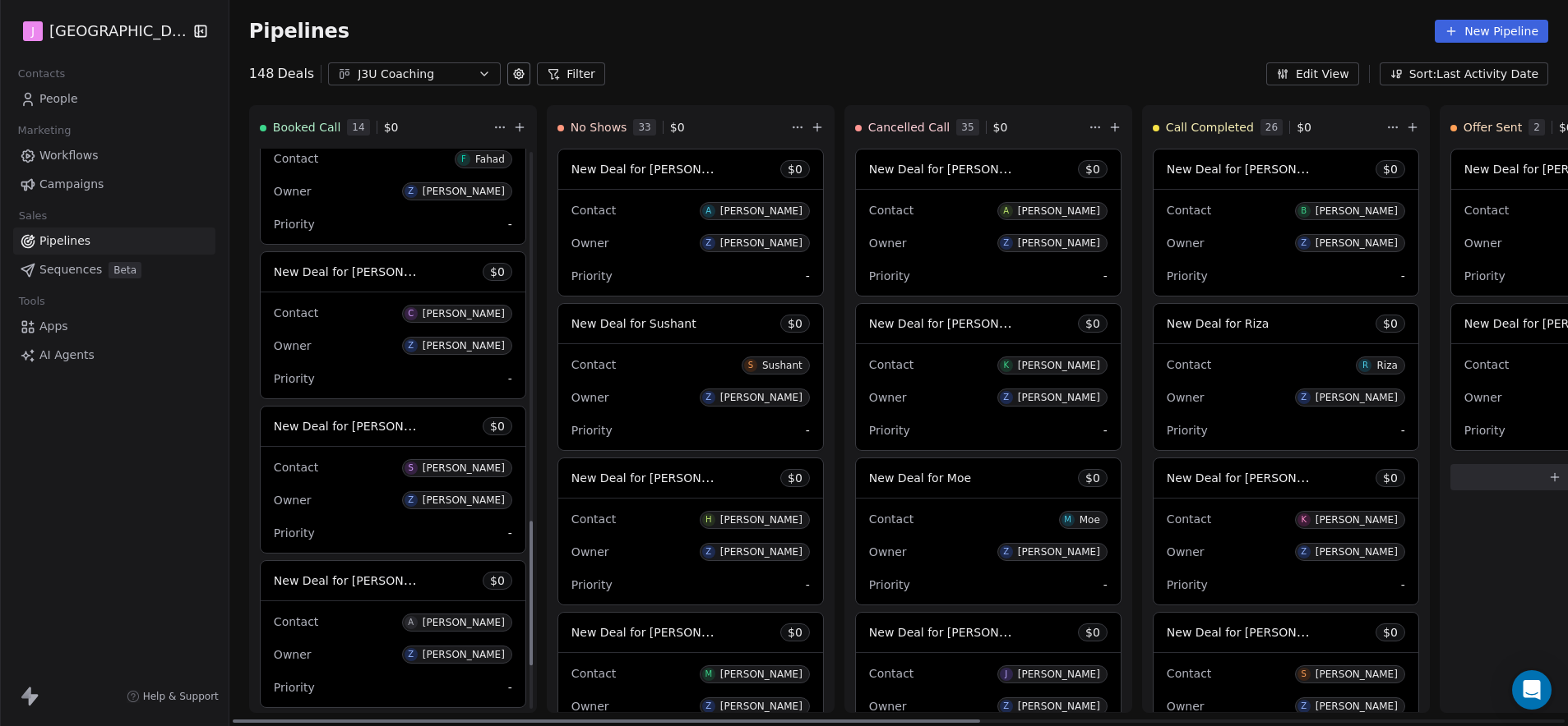
click at [367, 267] on span "New Deal for [PERSON_NAME]" at bounding box center [360, 271] width 173 height 16
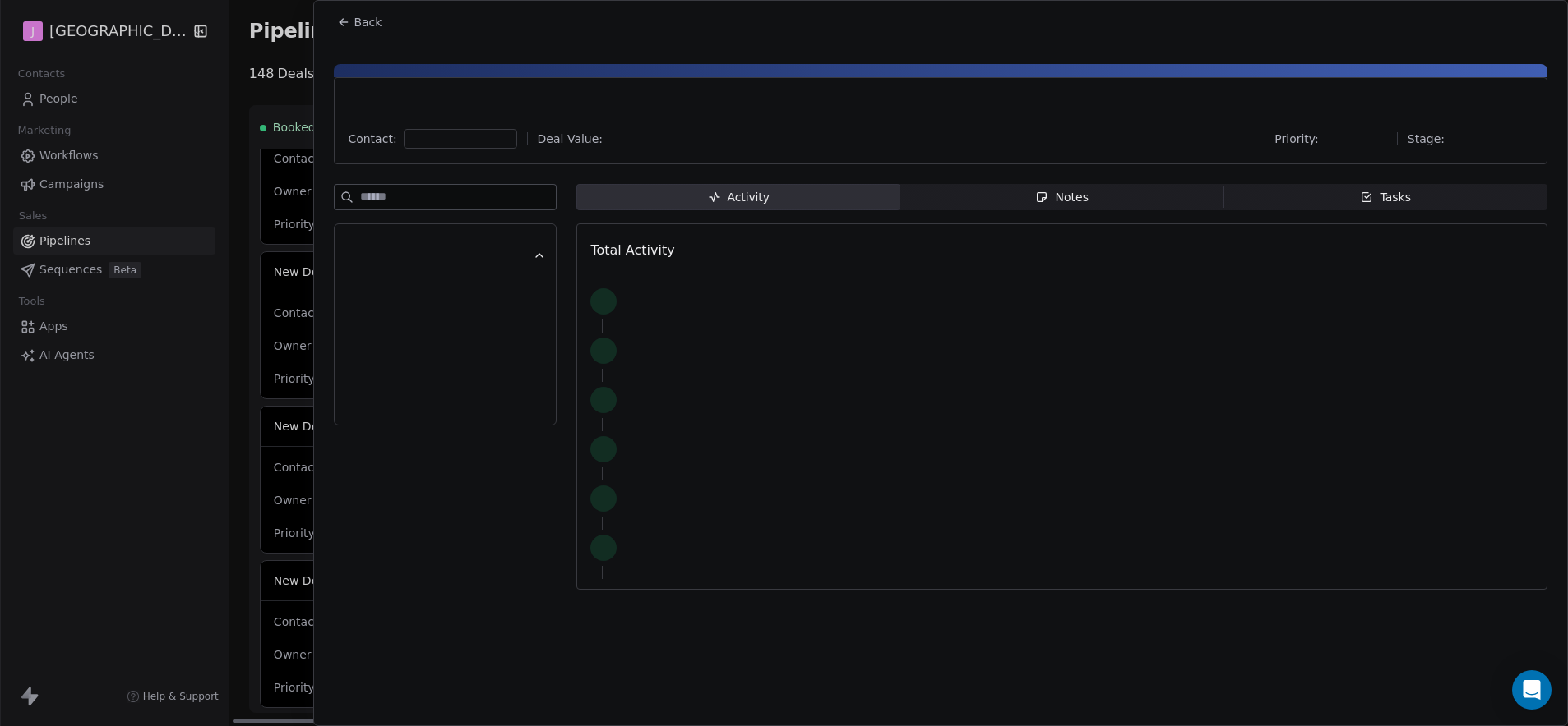
click at [366, 273] on div at bounding box center [784, 363] width 1568 height 726
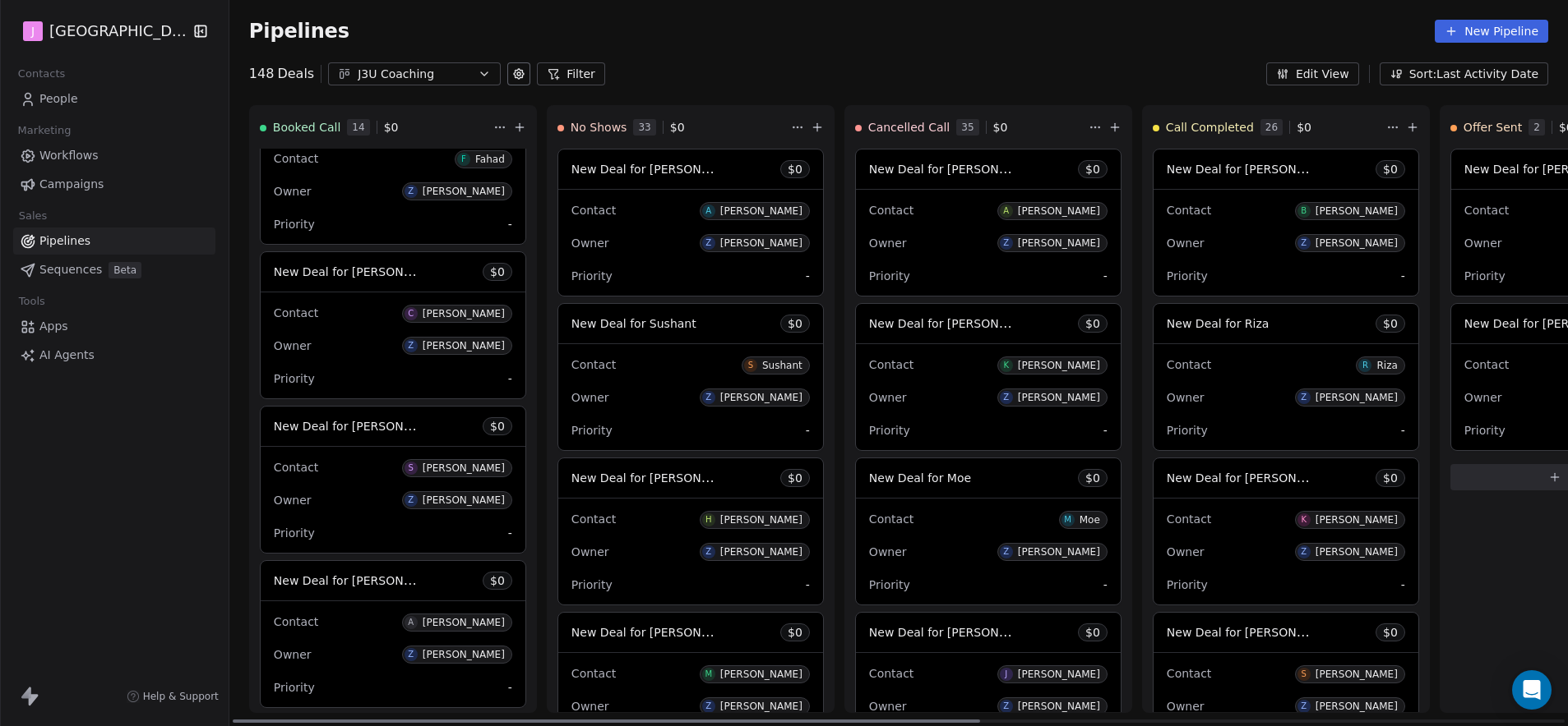
click at [349, 270] on span "New Deal for [PERSON_NAME]" at bounding box center [360, 271] width 173 height 16
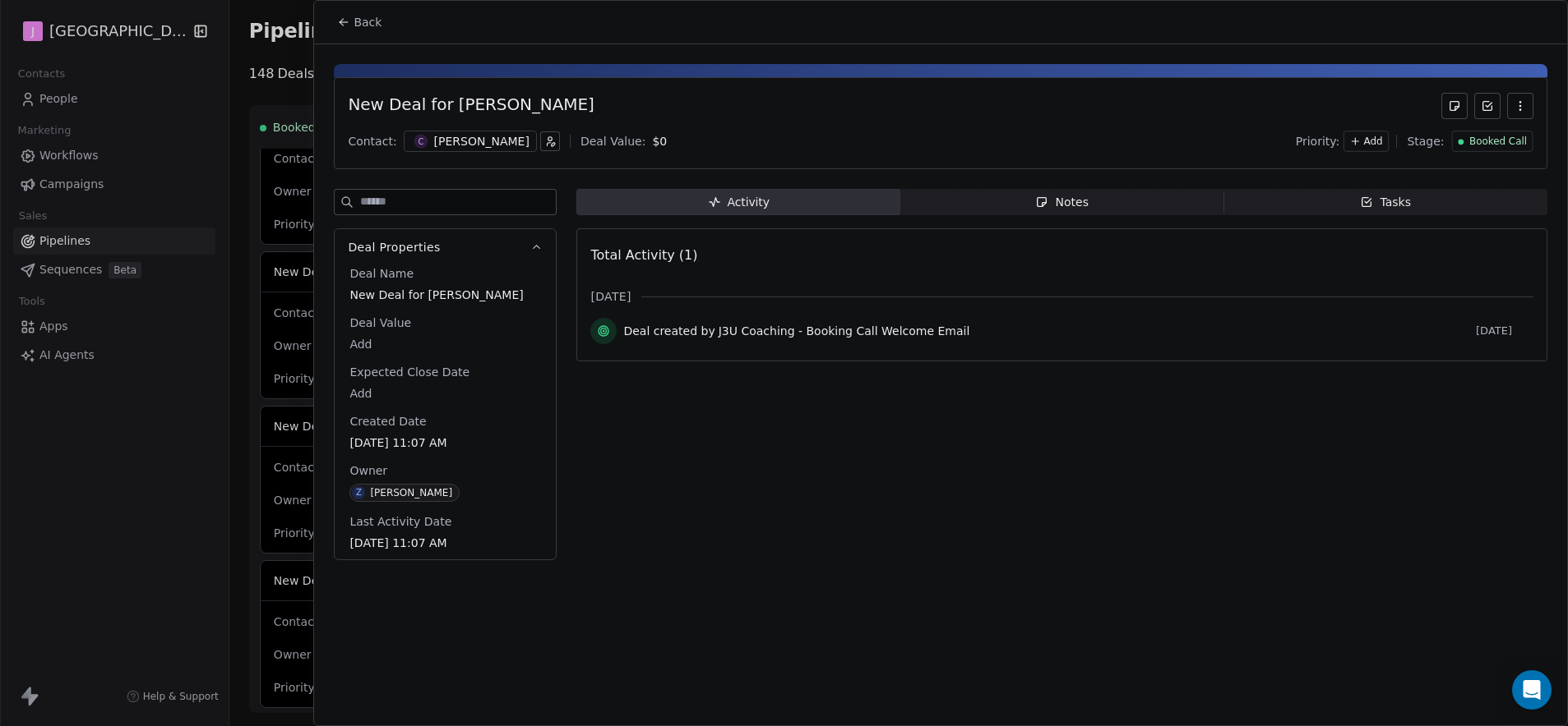
click at [1506, 141] on span "Booked Call" at bounding box center [1497, 142] width 58 height 14
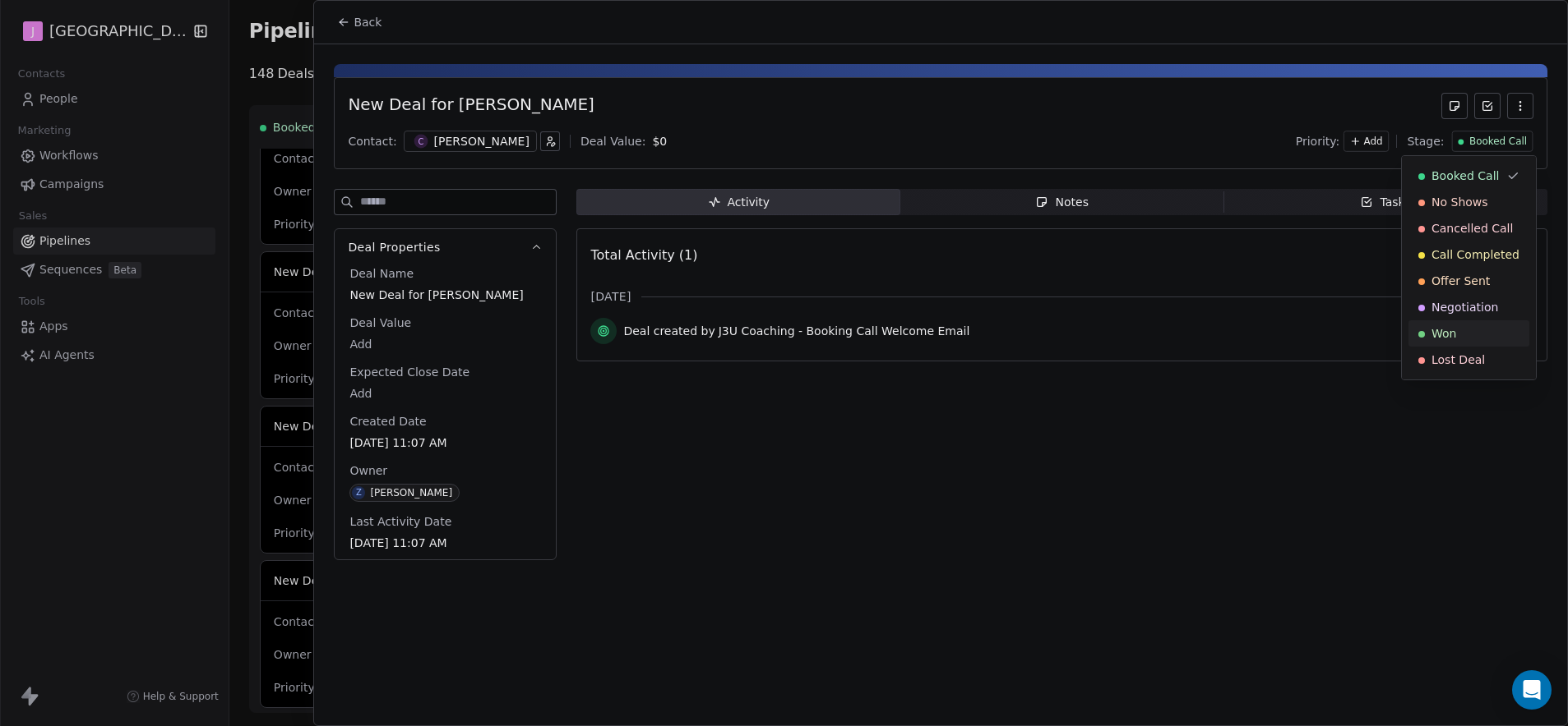
click at [1461, 344] on div "Won" at bounding box center [1468, 333] width 121 height 26
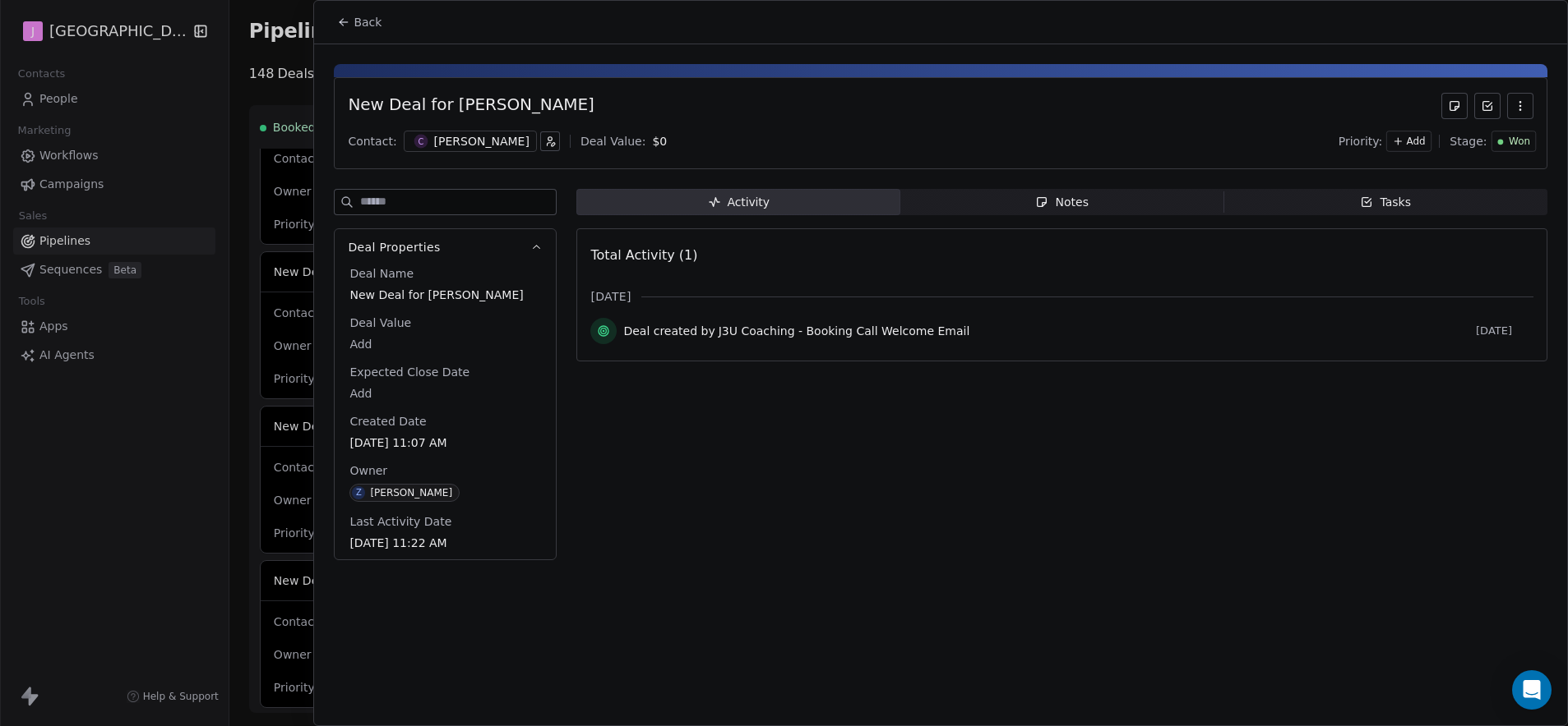
click at [365, 349] on body "J J3 University Contacts People Marketing Workflows Campaigns Sales Pipelines S…" at bounding box center [784, 363] width 1568 height 726
type input "***"
click at [609, 474] on html "J J3 University Contacts People Marketing Workflows Campaigns Sales Pipelines S…" at bounding box center [784, 363] width 1568 height 726
click at [354, 23] on span "Back" at bounding box center [368, 22] width 28 height 17
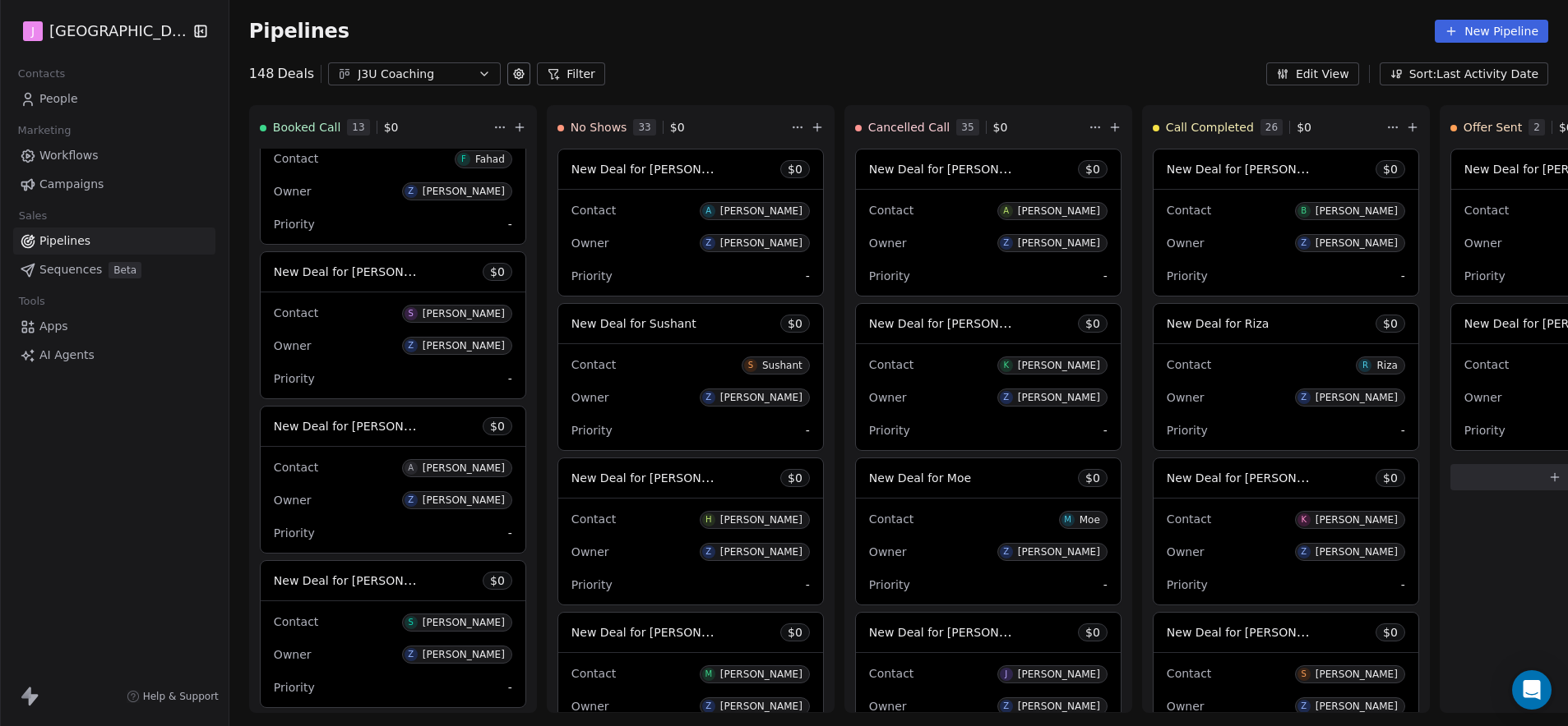
click at [79, 96] on link "People" at bounding box center [114, 99] width 202 height 27
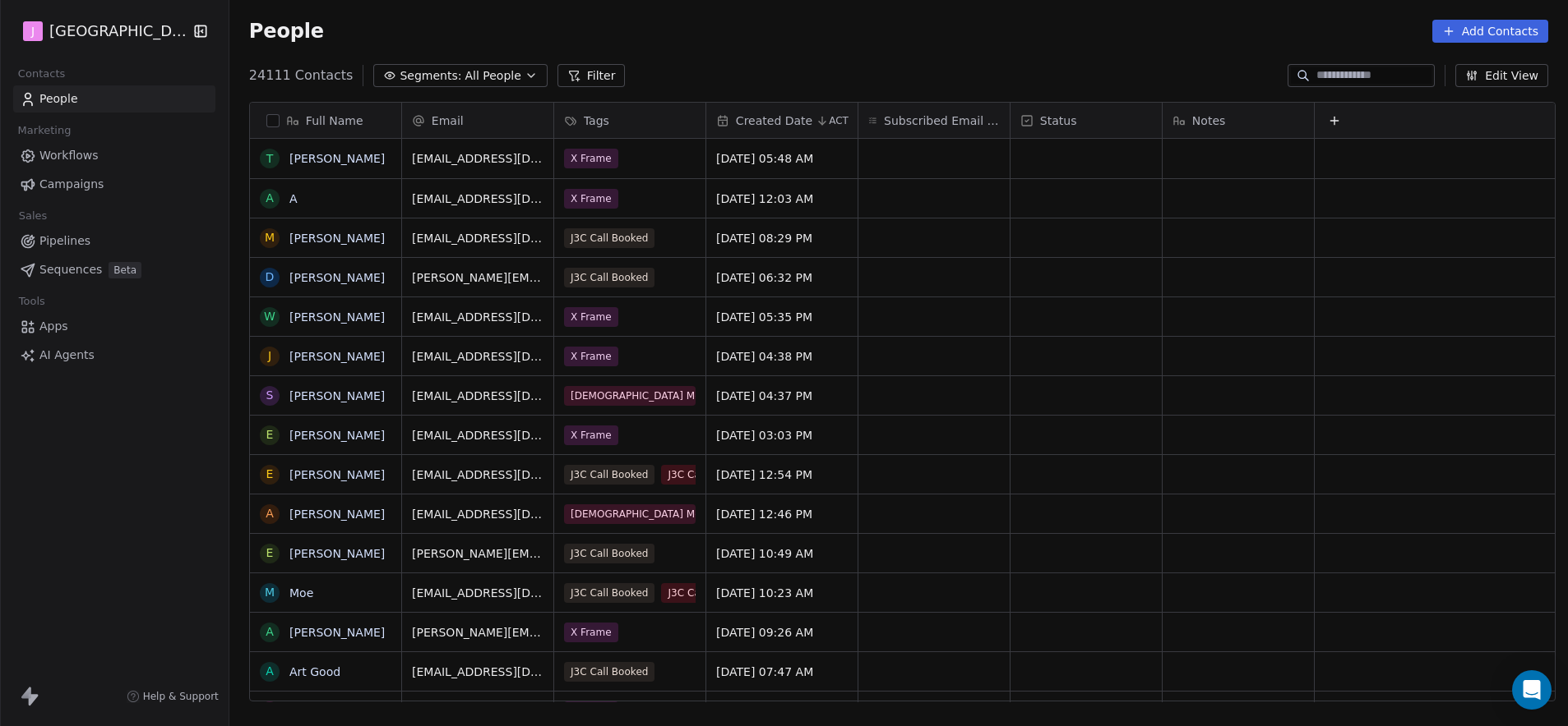
scroll to position [627, 1334]
click at [1335, 68] on input at bounding box center [1373, 75] width 115 height 17
paste input "**********"
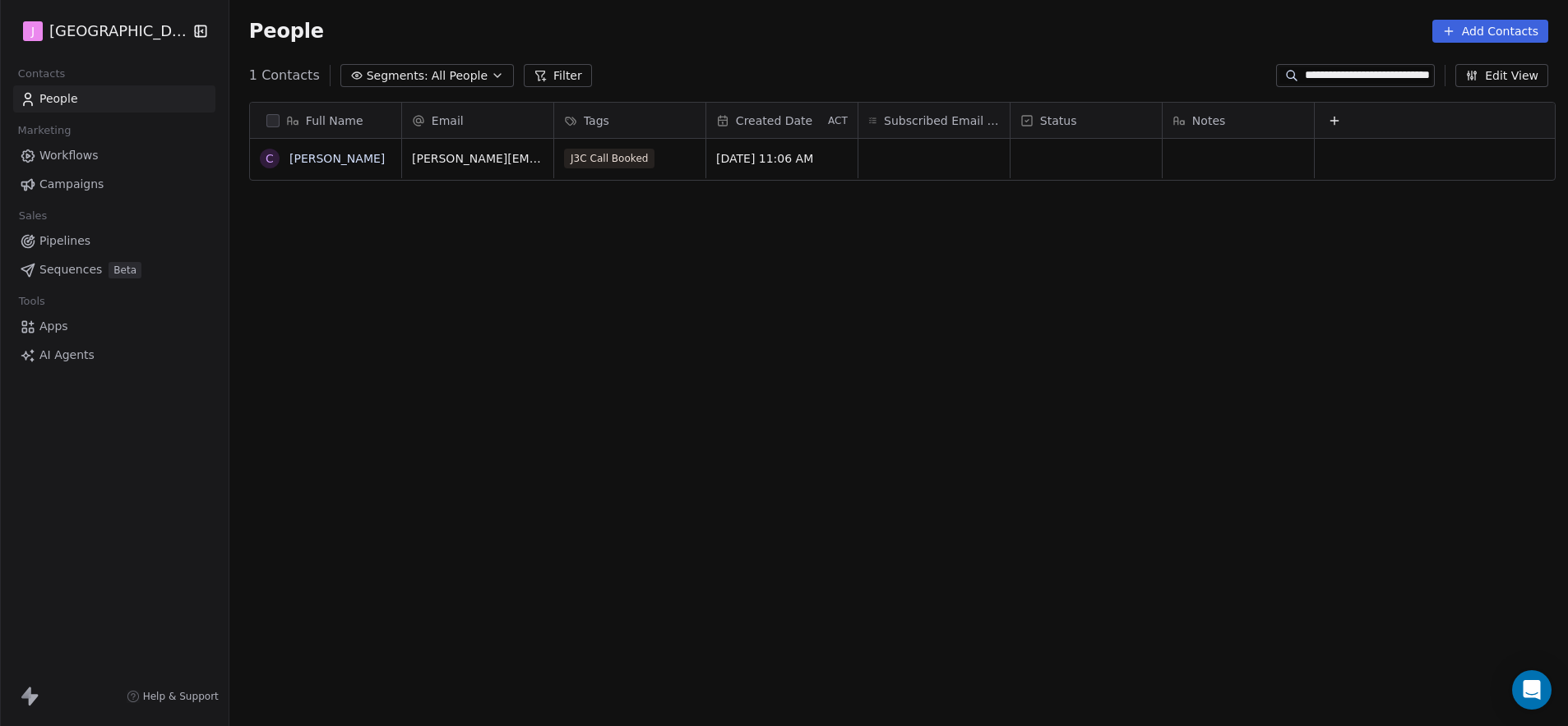
type input "**********"
click at [1067, 158] on div "grid" at bounding box center [1086, 159] width 151 height 39
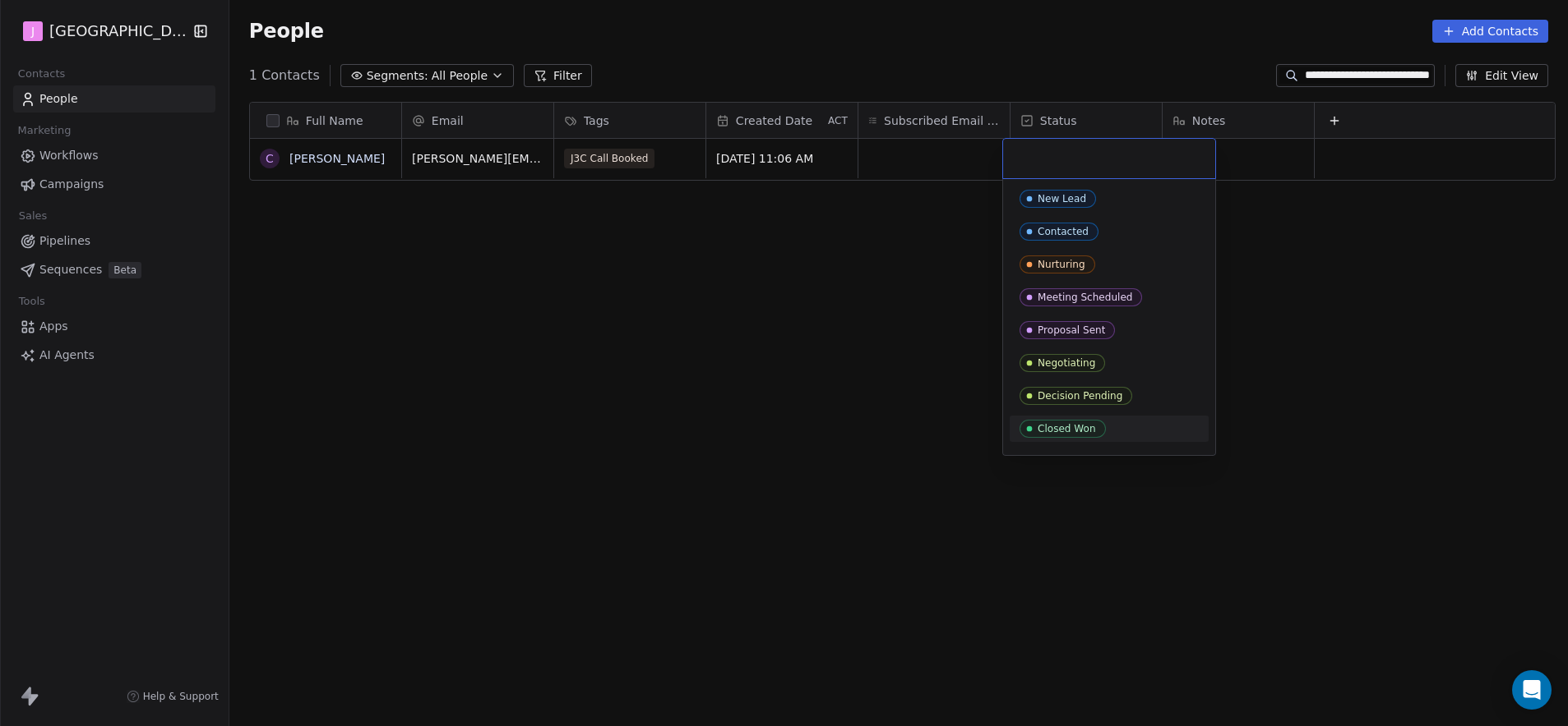
click at [1081, 423] on div "Closed Won" at bounding box center [1067, 429] width 59 height 12
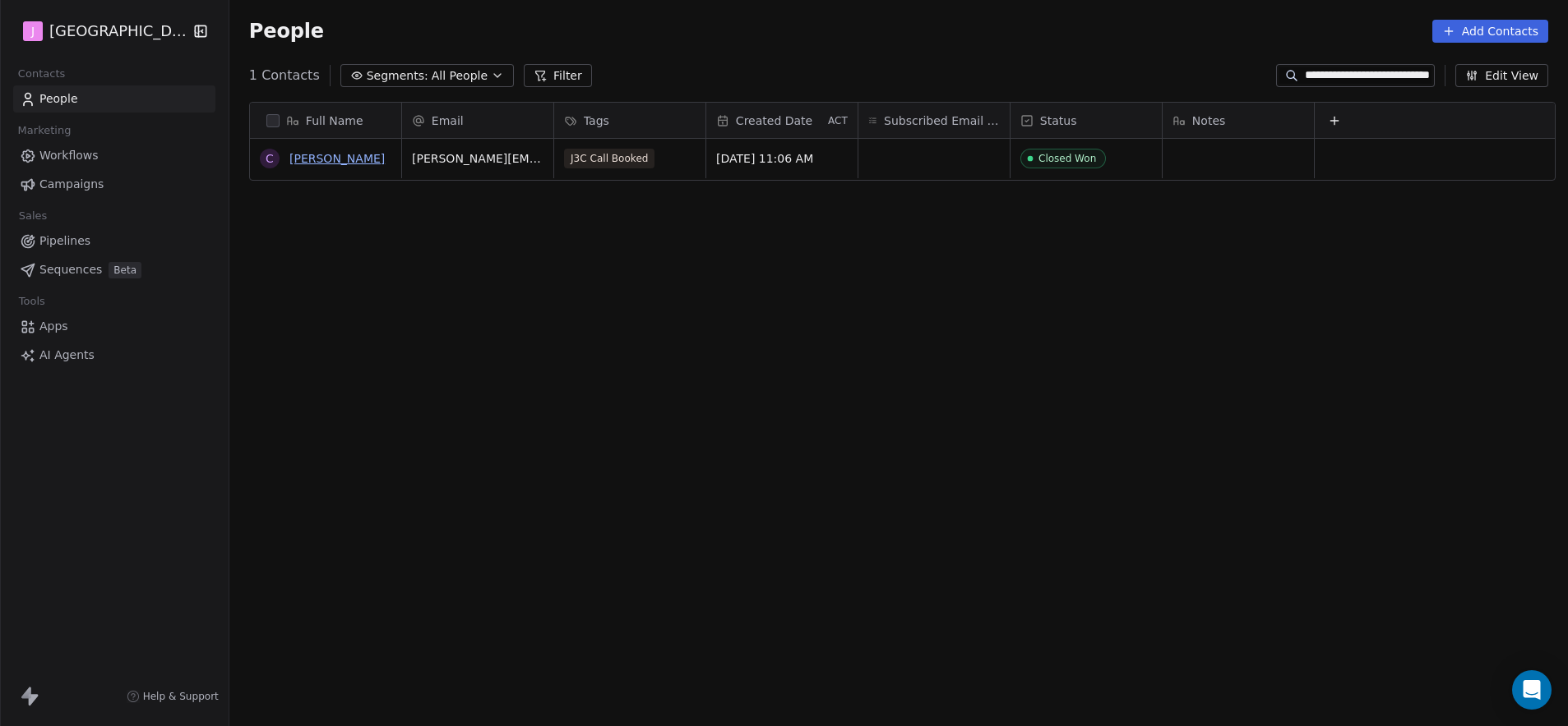
click at [343, 163] on link "[PERSON_NAME]" at bounding box center [336, 158] width 95 height 13
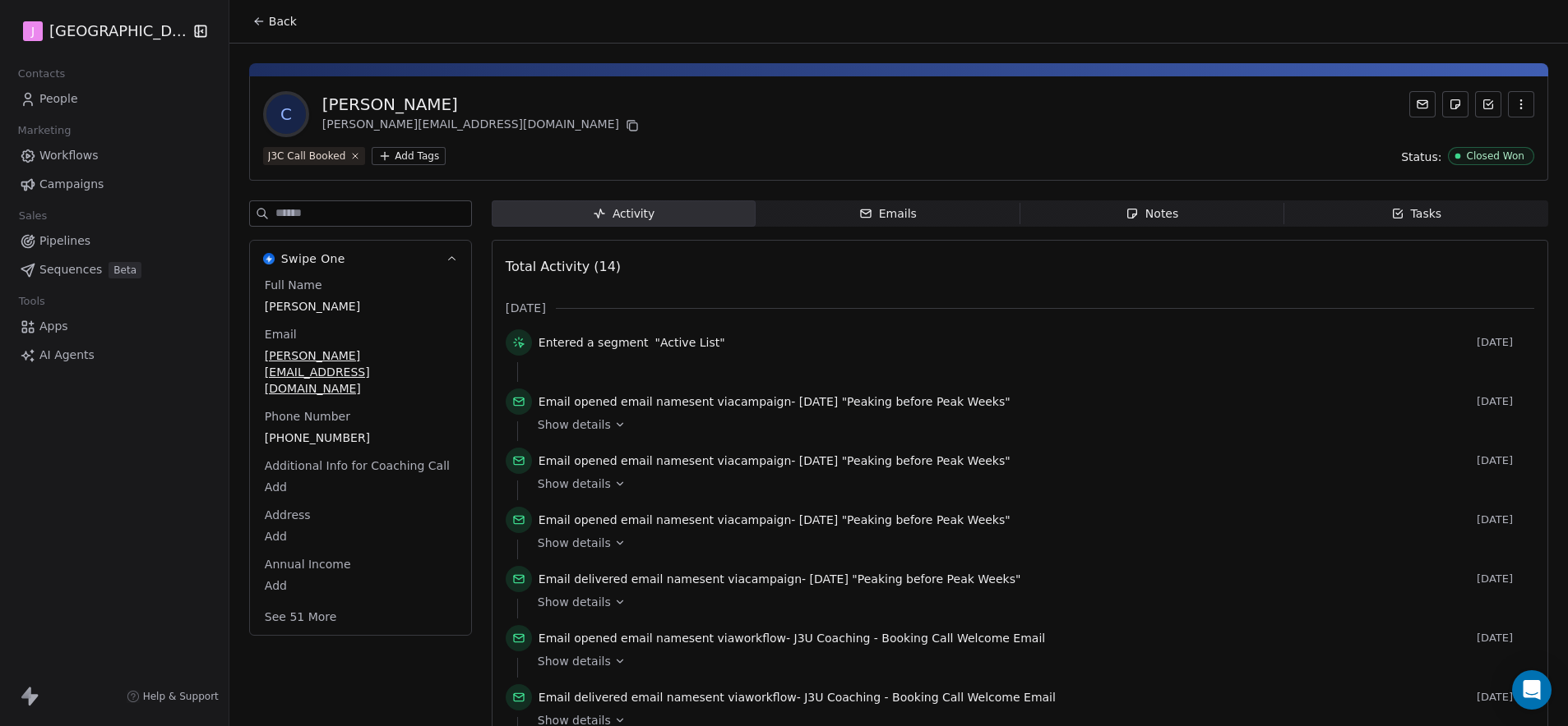
click at [309, 603] on button "See 51 More" at bounding box center [301, 617] width 92 height 29
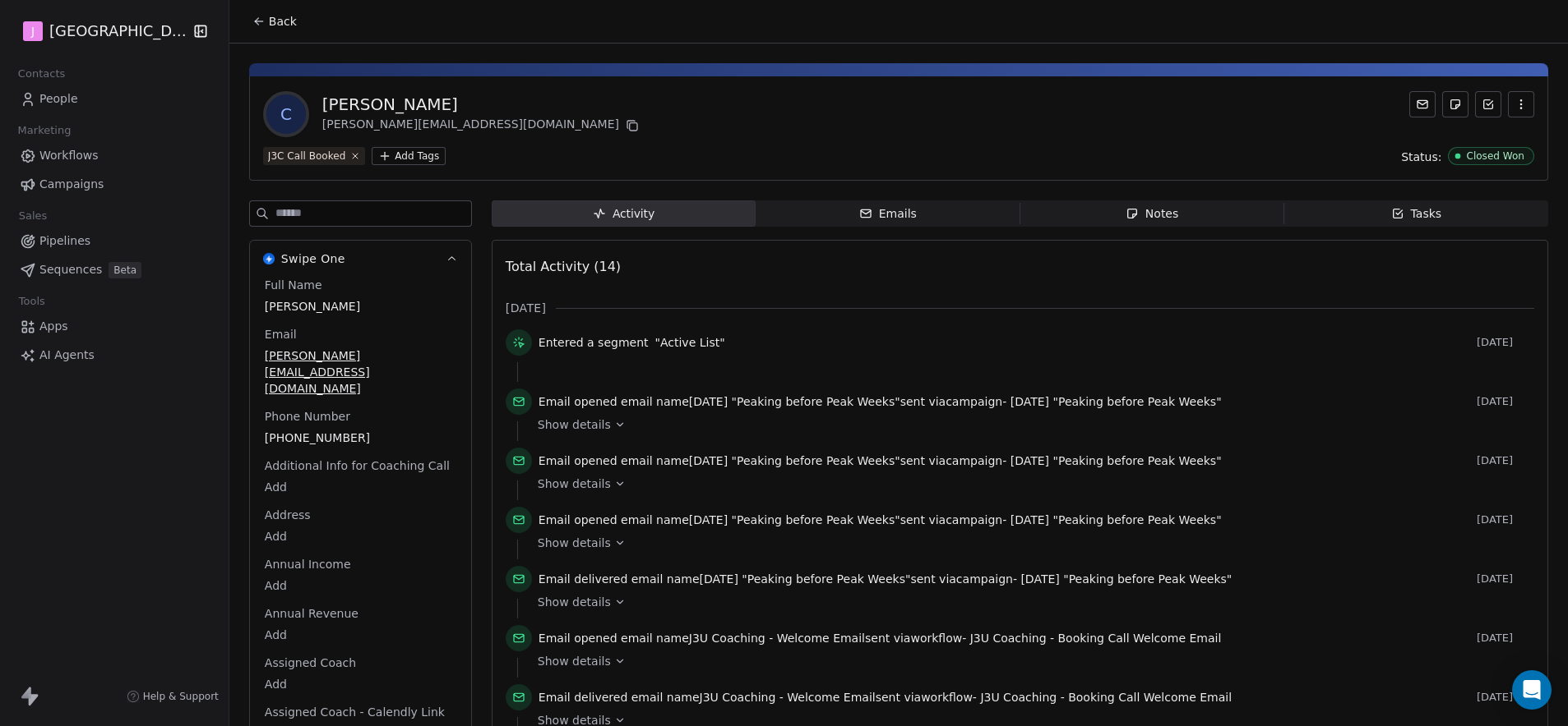
click at [260, 650] on body "J J3 University Contacts People Marketing Workflows Campaigns Sales Pipelines S…" at bounding box center [784, 363] width 1568 height 726
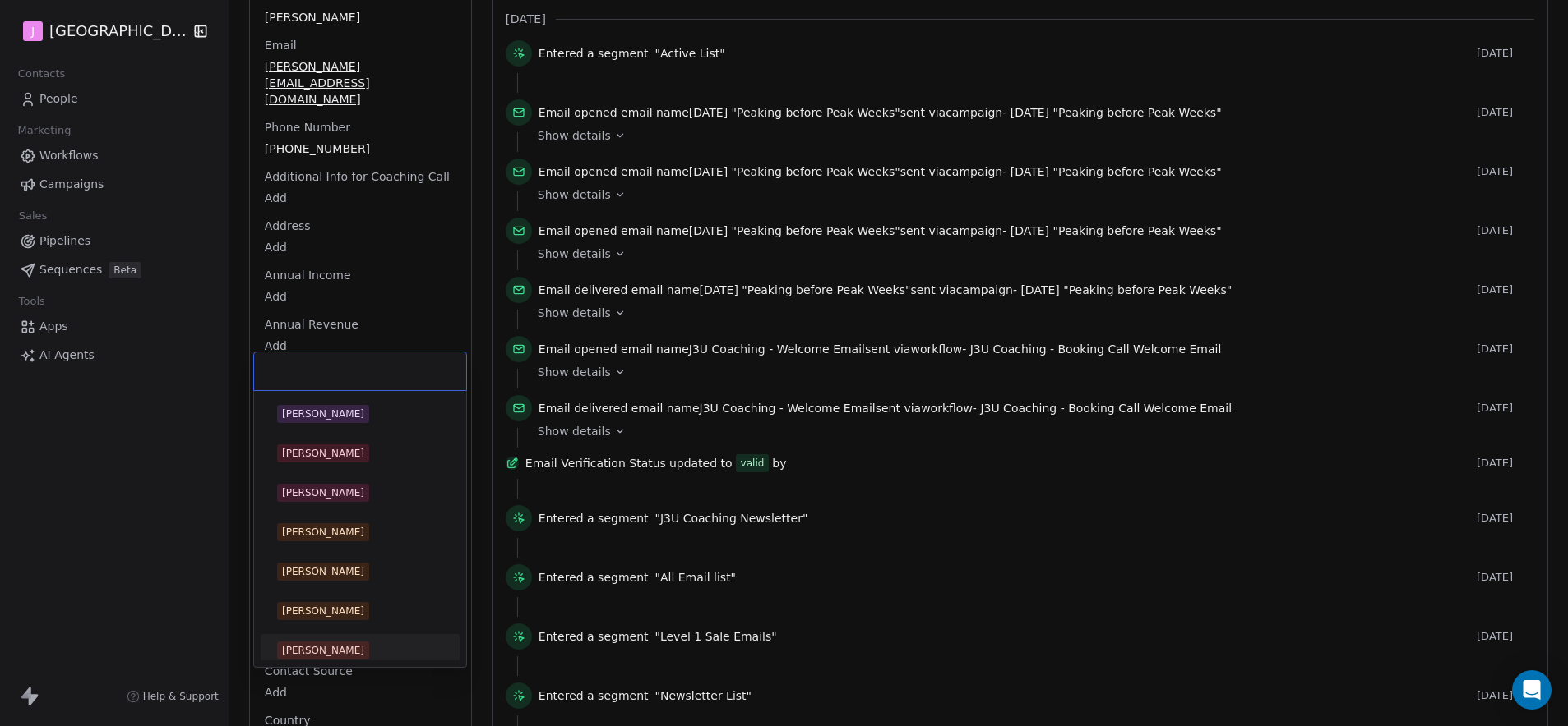
click at [304, 644] on div "[PERSON_NAME]" at bounding box center [323, 651] width 82 height 15
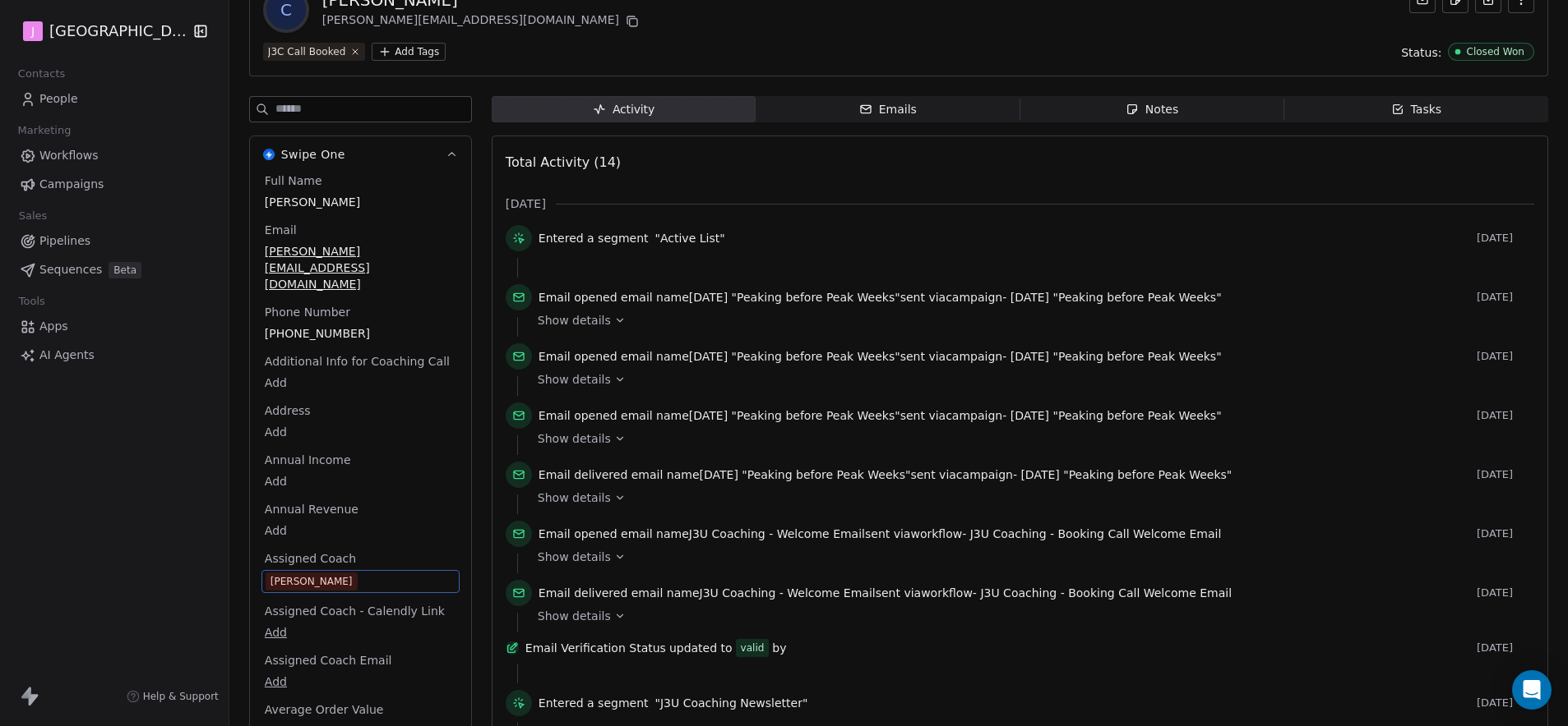
scroll to position [0, 0]
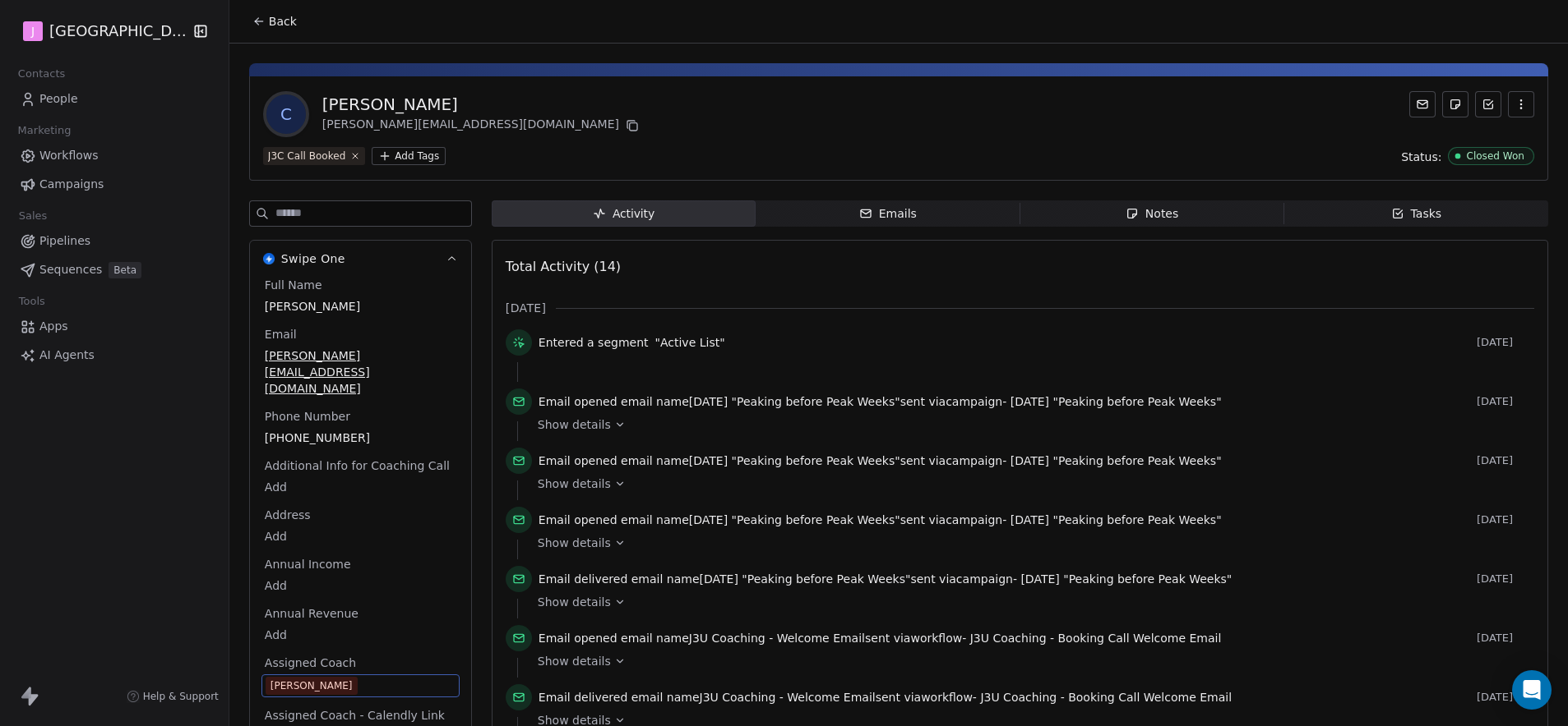
click at [272, 24] on span "Back" at bounding box center [282, 21] width 28 height 17
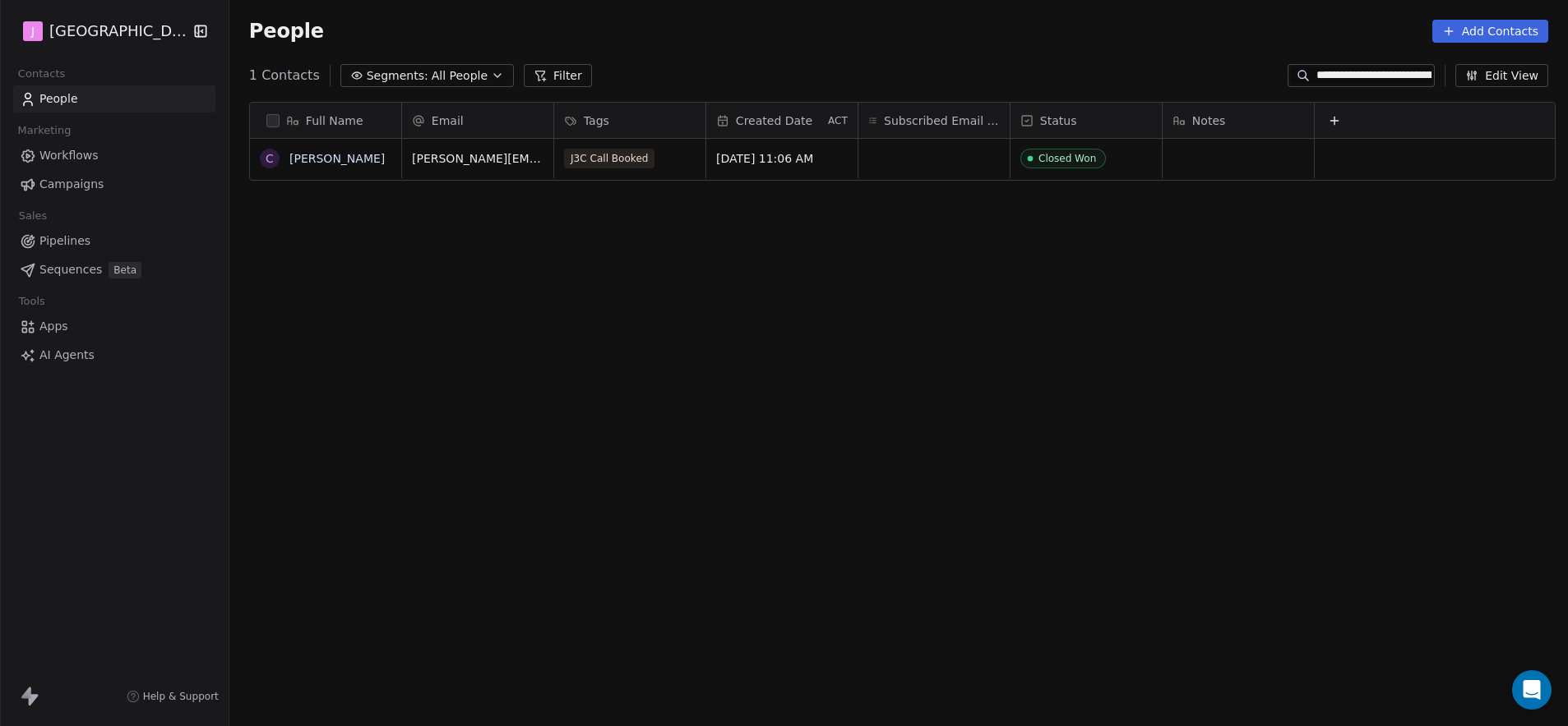
scroll to position [627, 1334]
